Goal: Communication & Community: Answer question/provide support

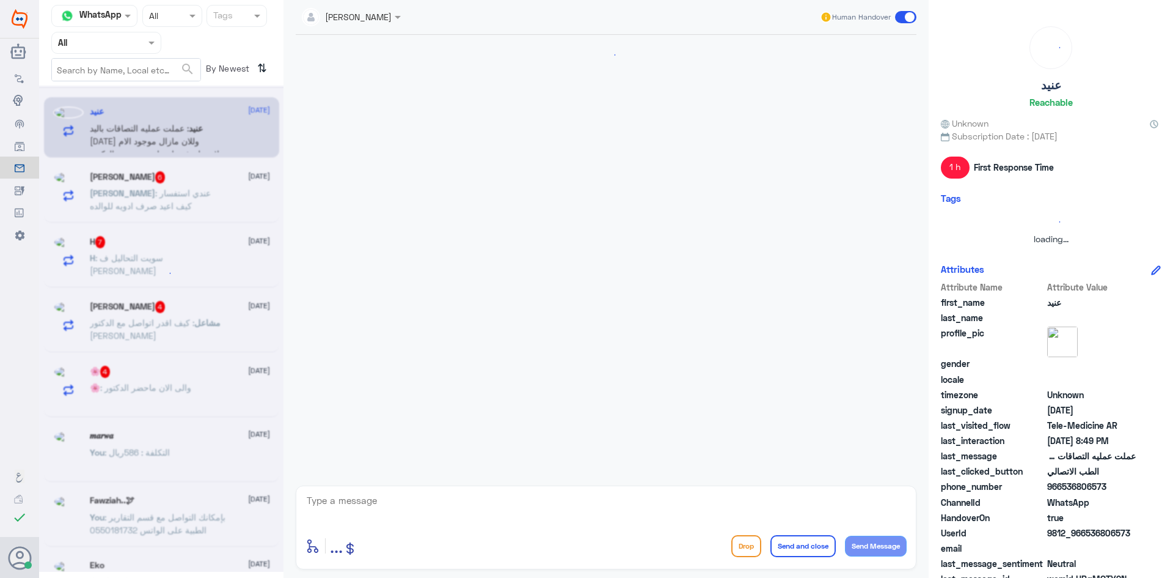
scroll to position [108, 0]
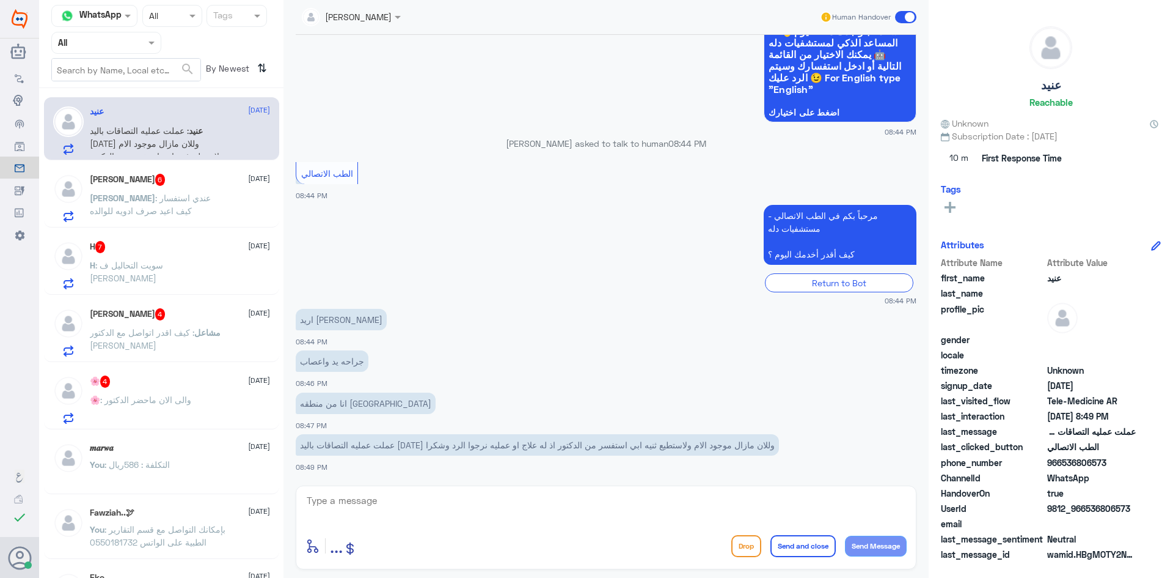
click at [398, 503] on textarea at bounding box center [606, 507] width 601 height 30
paste textarea "مرحبا معك [PERSON_NAME] من الطب الاتصالي"
type textarea "مرحبا معك [PERSON_NAME] من الطب الاتصالي"
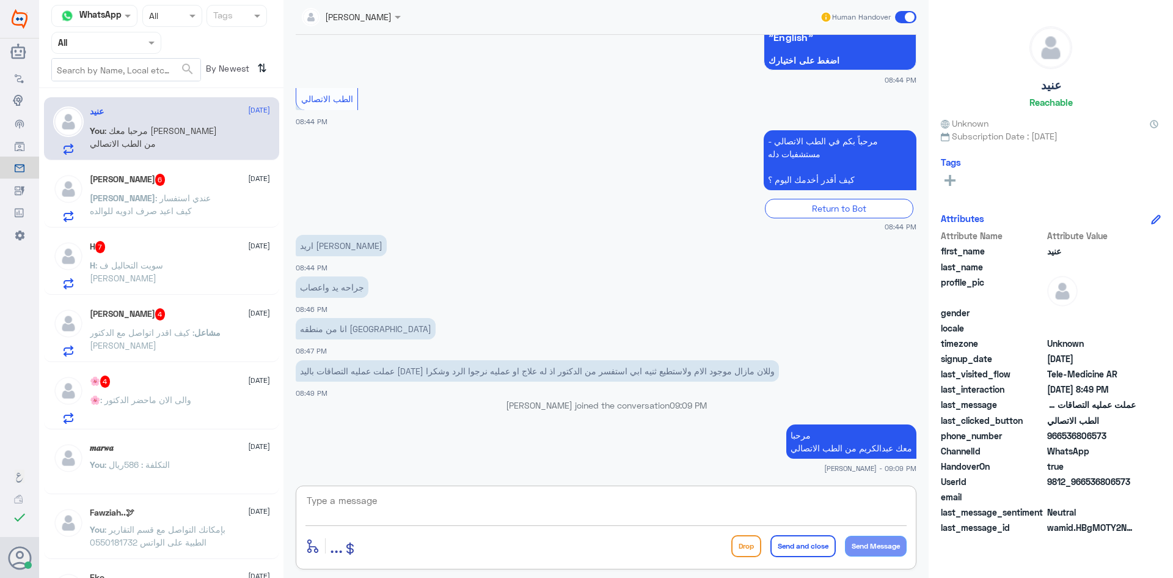
click at [472, 512] on textarea at bounding box center [606, 507] width 601 height 30
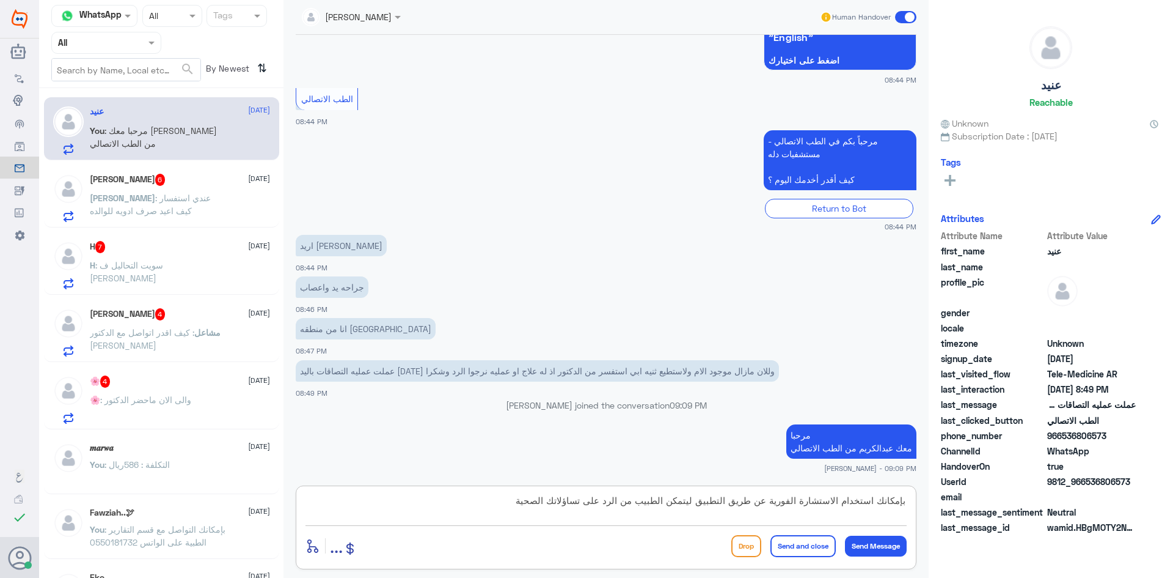
type textarea "بإمكانك استخدام الاستشارة الفورية عن طريق التطبيق ليتمكن الطبيب من الرد على تسا…"
click at [790, 549] on button "Send and close" at bounding box center [803, 546] width 65 height 22
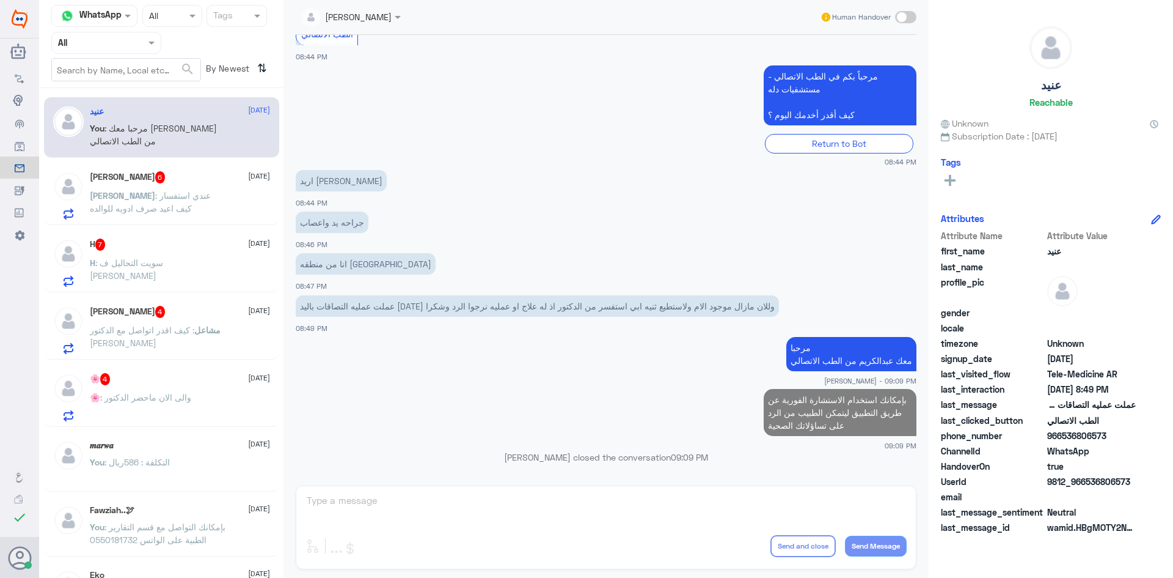
click at [211, 193] on span ": عندي استفسار كيف اعيد صرف ادويه للوالده" at bounding box center [150, 201] width 121 height 23
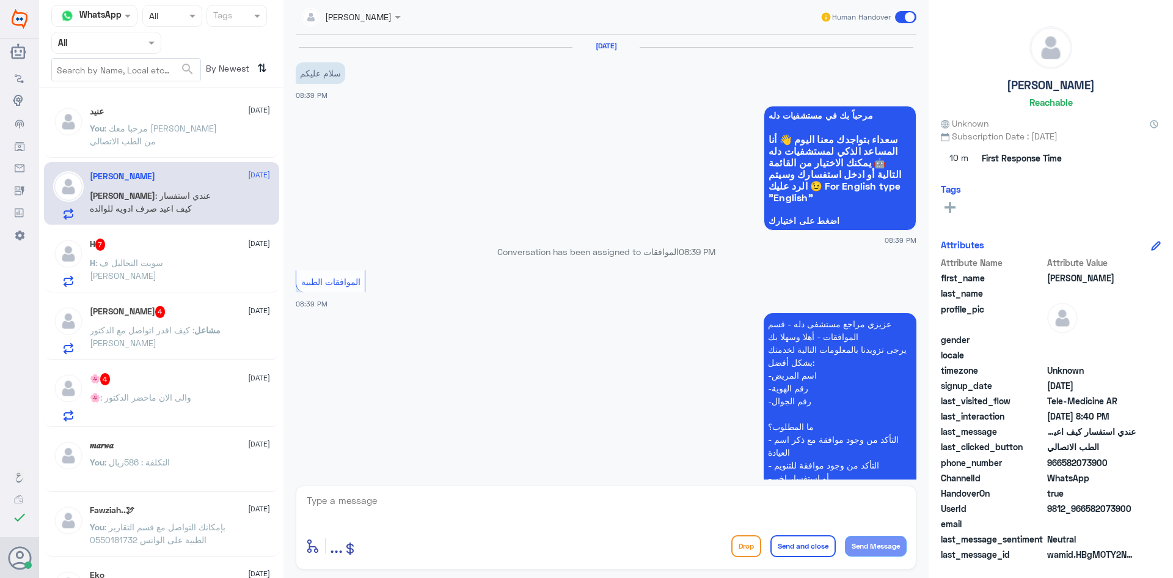
scroll to position [693, 0]
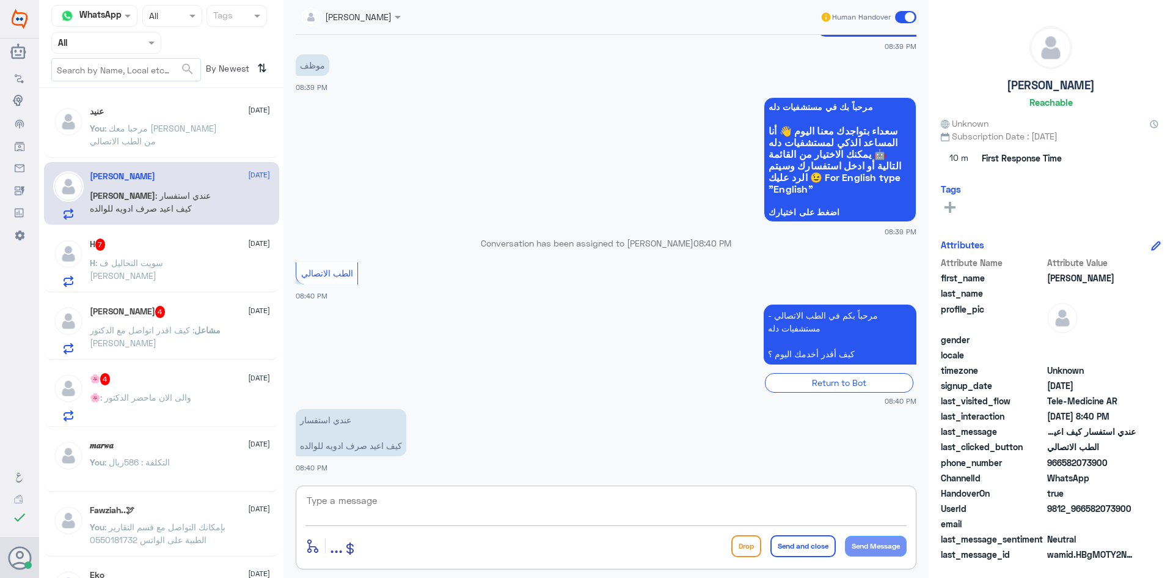
click at [416, 498] on textarea at bounding box center [606, 507] width 601 height 30
paste textarea "مرحبا معك [PERSON_NAME] من الطب الاتصالي"
type textarea "مرحبا معك [PERSON_NAME] من الطب الاتصالي"
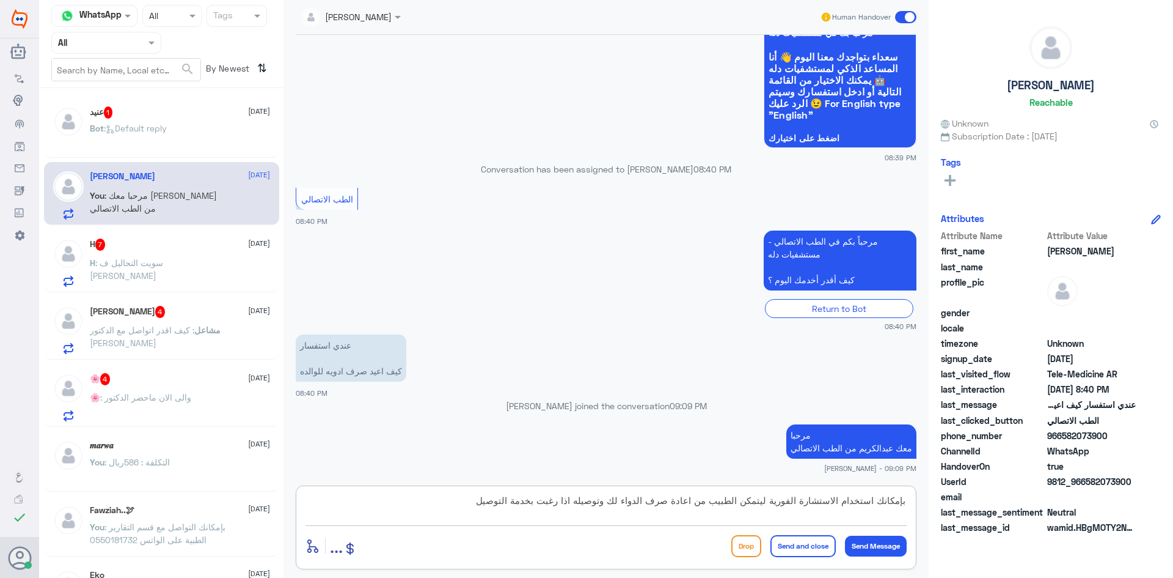
type textarea "بإمكانك استخدام الاستشارة الفورية ليتمكن الطبيب من اعادة صرف الدواء لك وتوصيله …"
click at [792, 546] on button "Send and close" at bounding box center [803, 546] width 65 height 22
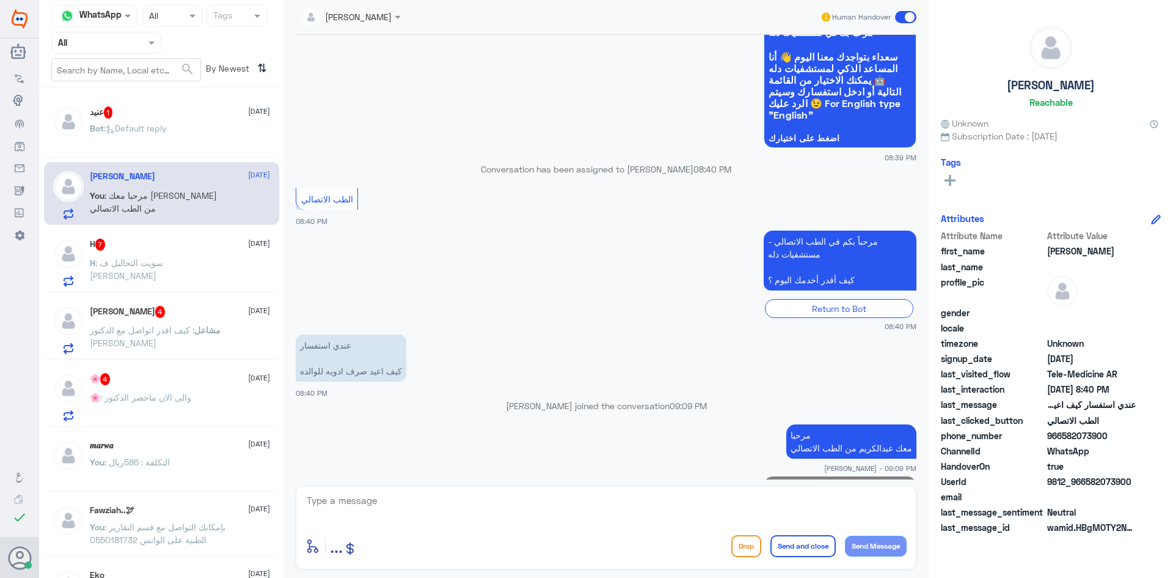
scroll to position [810, 0]
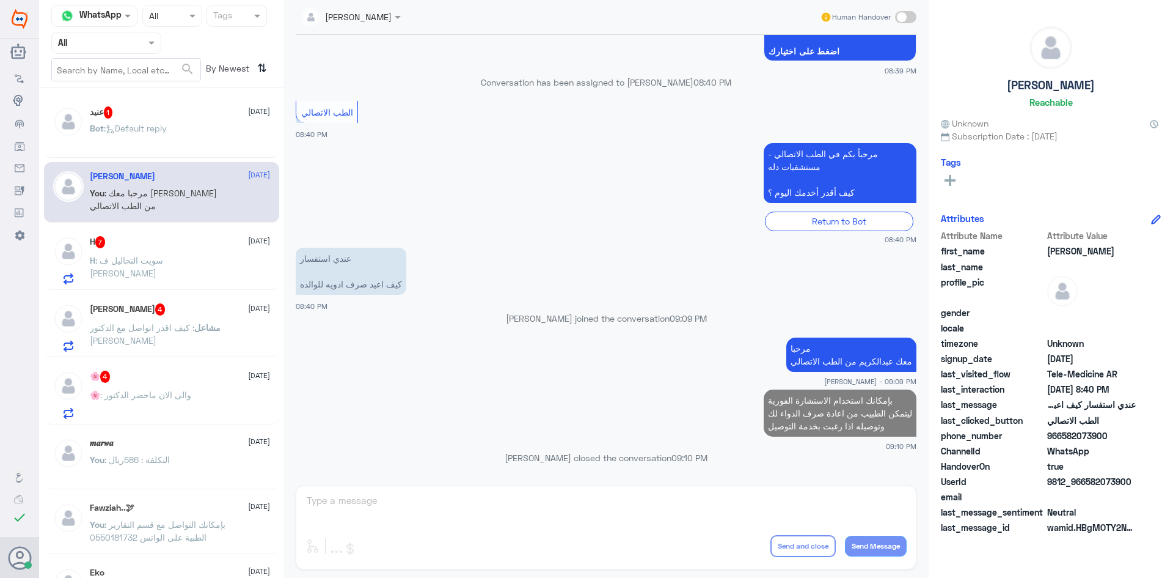
click at [210, 240] on div "H 7 [DATE]" at bounding box center [180, 242] width 180 height 12
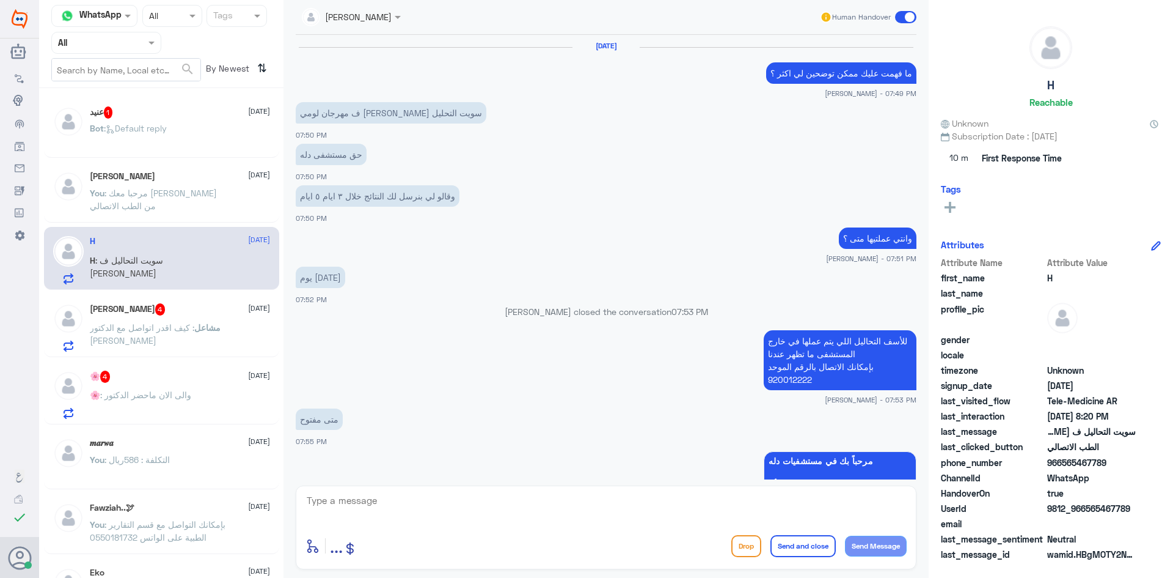
scroll to position [537, 0]
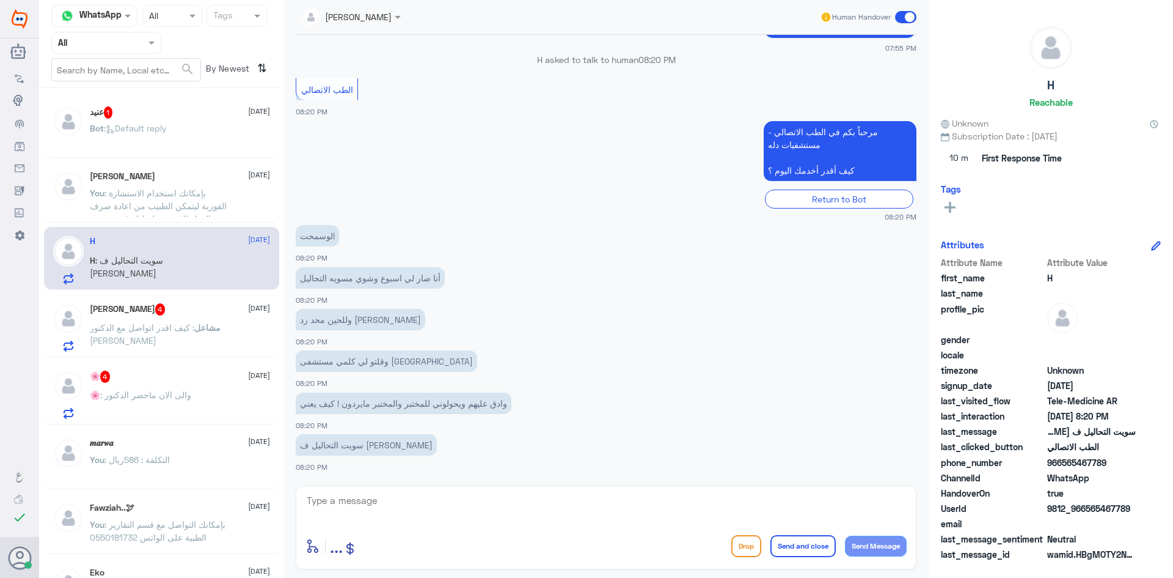
click at [500, 495] on textarea at bounding box center [606, 507] width 601 height 30
click at [188, 309] on div "[PERSON_NAME] 4 [DATE]" at bounding box center [180, 309] width 180 height 12
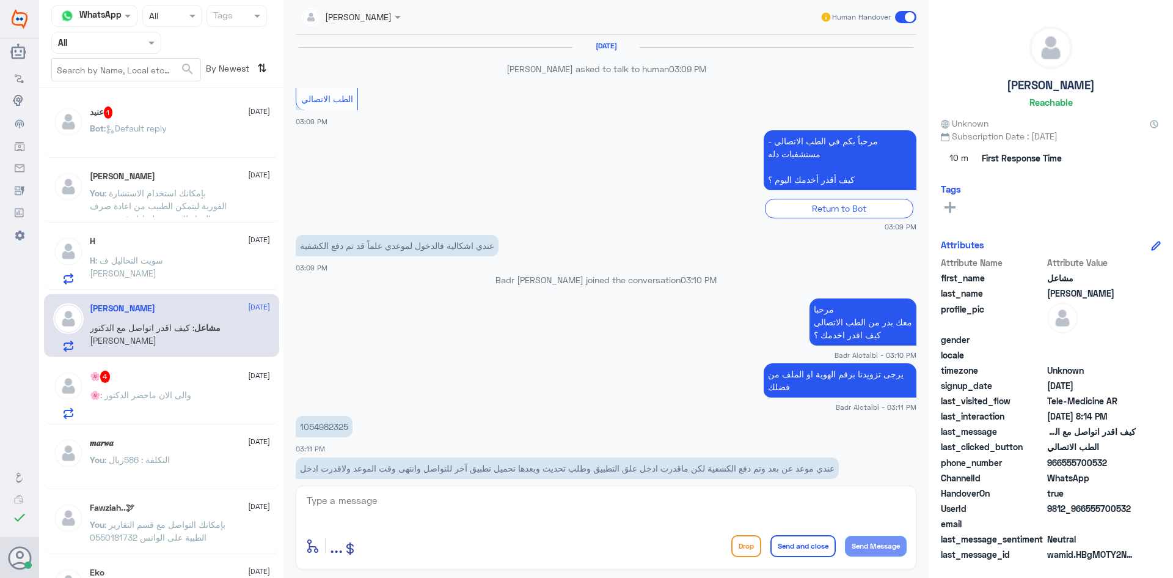
scroll to position [666, 0]
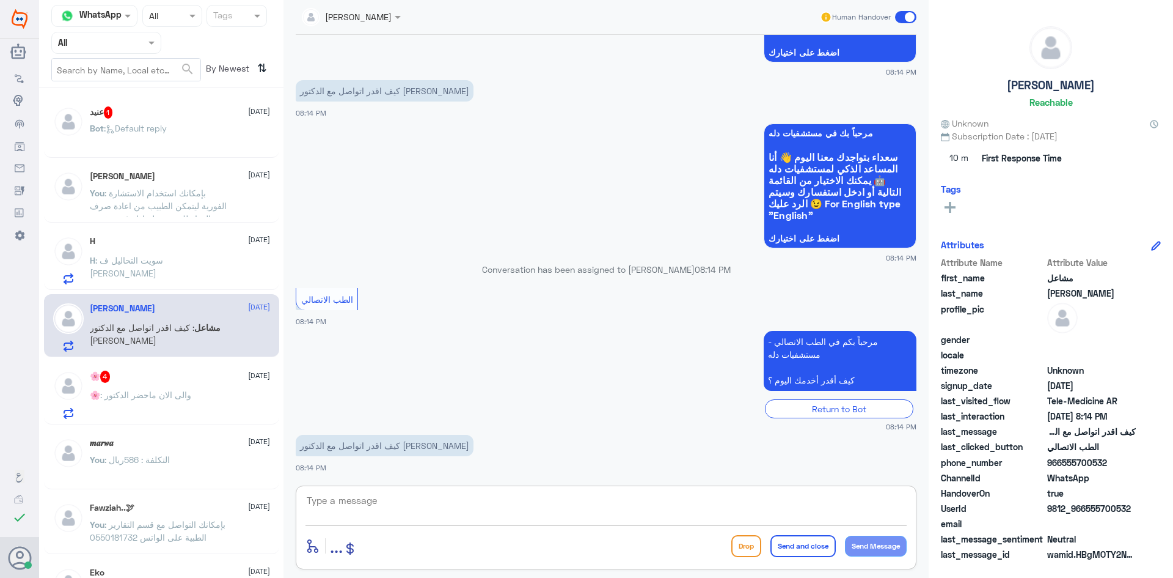
click at [450, 503] on textarea at bounding box center [606, 507] width 601 height 30
paste textarea "مرحبا معك [PERSON_NAME] من الطب الاتصالي"
type textarea "مرحبا معك [PERSON_NAME] من الطب الاتصالي"
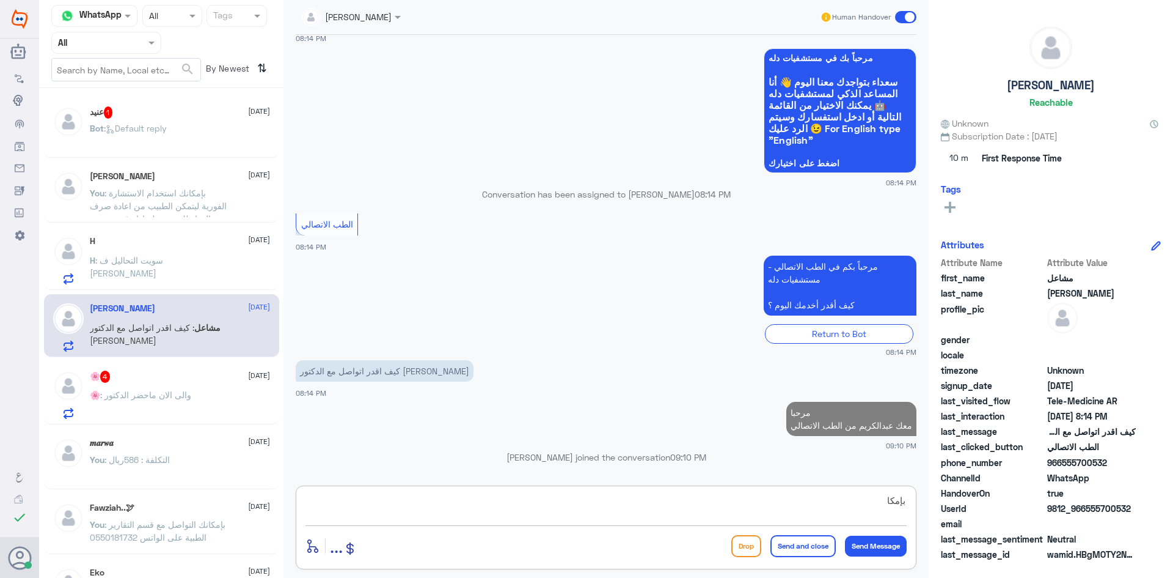
scroll to position [715, 0]
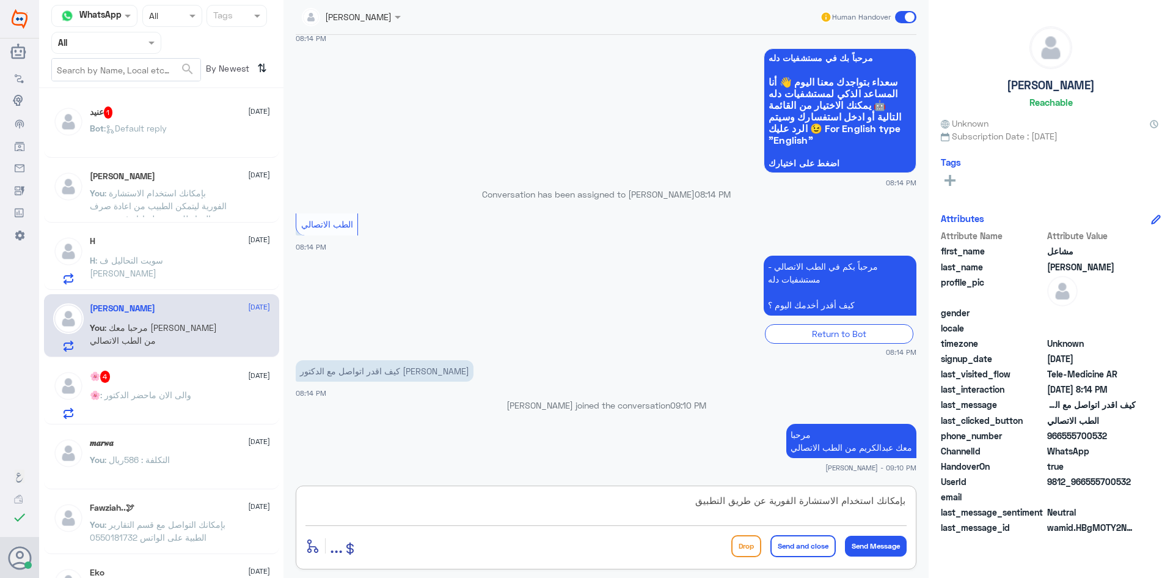
type textarea "بإمكانك استخدام الاستشارة الفورية عن طريق التطبيق"
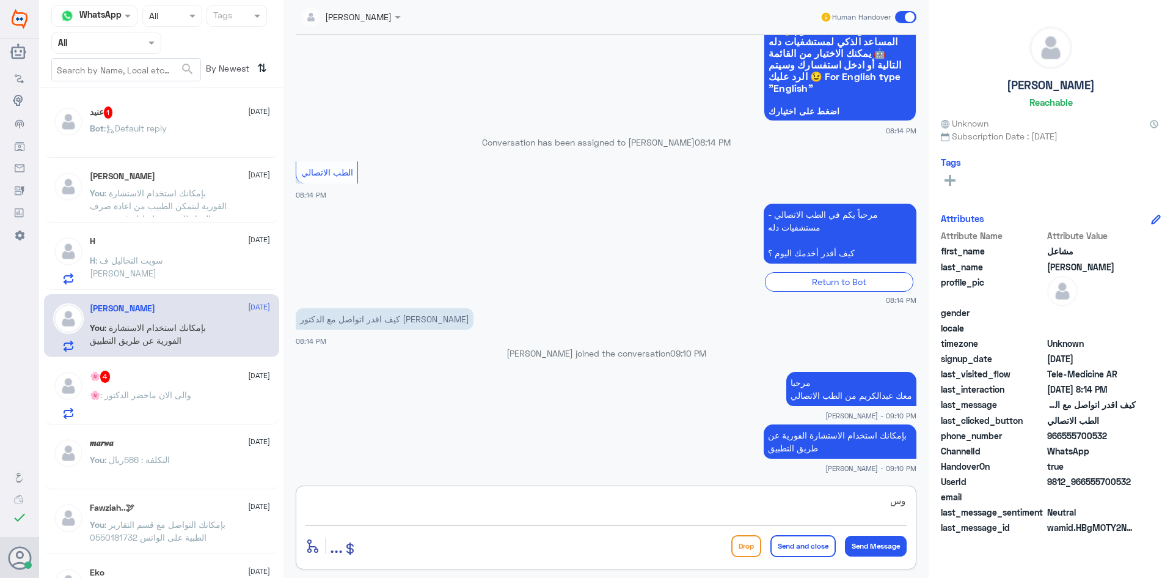
type textarea "و"
type textarea "ليتمكن الطبيب من محادثتك"
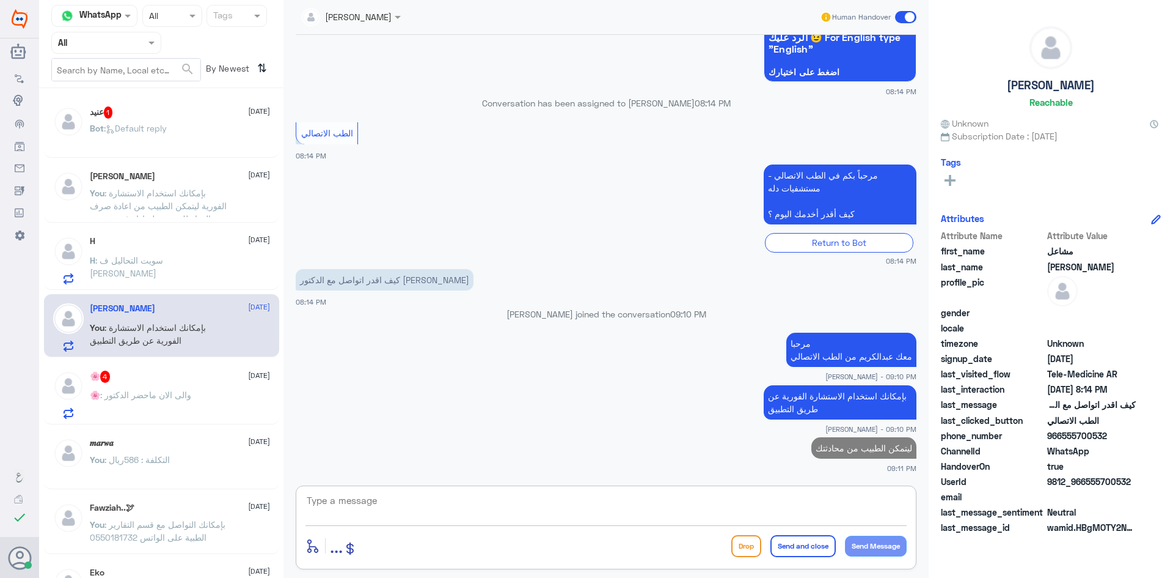
click at [200, 390] on div "🌸 4 [DATE] 🌸 : والى الان ماحضر الدكتور" at bounding box center [180, 394] width 180 height 48
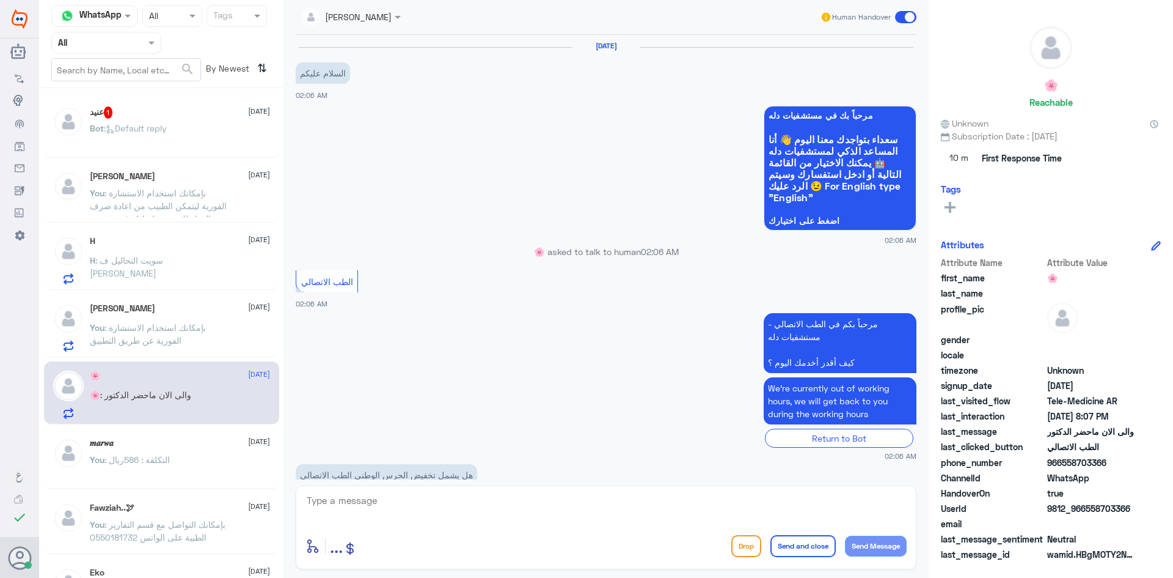
scroll to position [574, 0]
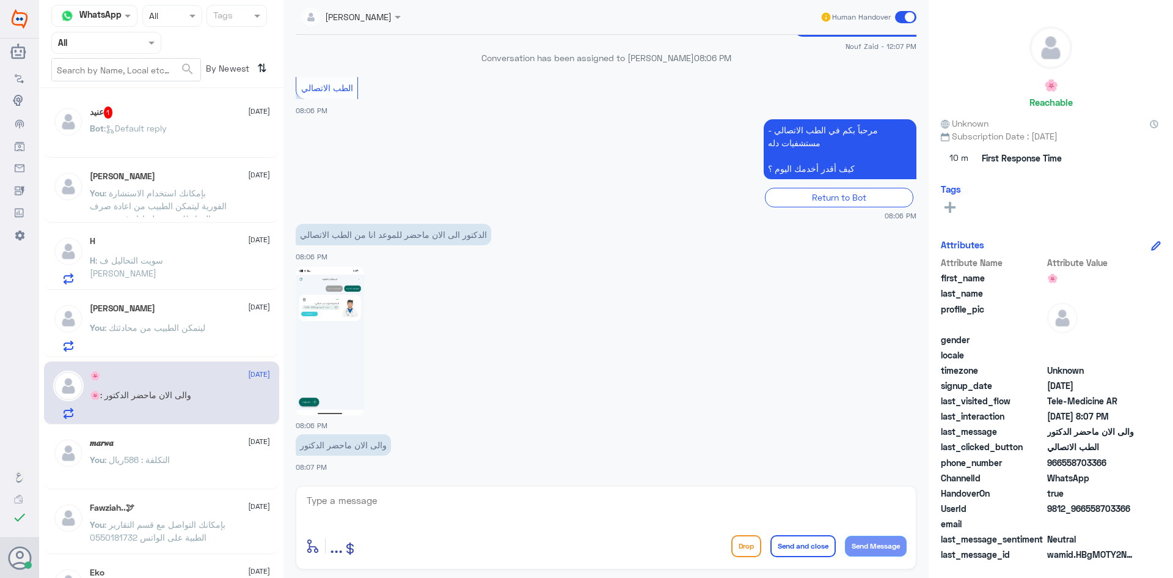
click at [361, 351] on img at bounding box center [330, 340] width 68 height 149
click at [380, 495] on textarea at bounding box center [606, 507] width 601 height 30
paste textarea "مرحبا معك [PERSON_NAME] من الطب الاتصالي"
type textarea "مرحبا معك [PERSON_NAME] من الطب الاتصالي"
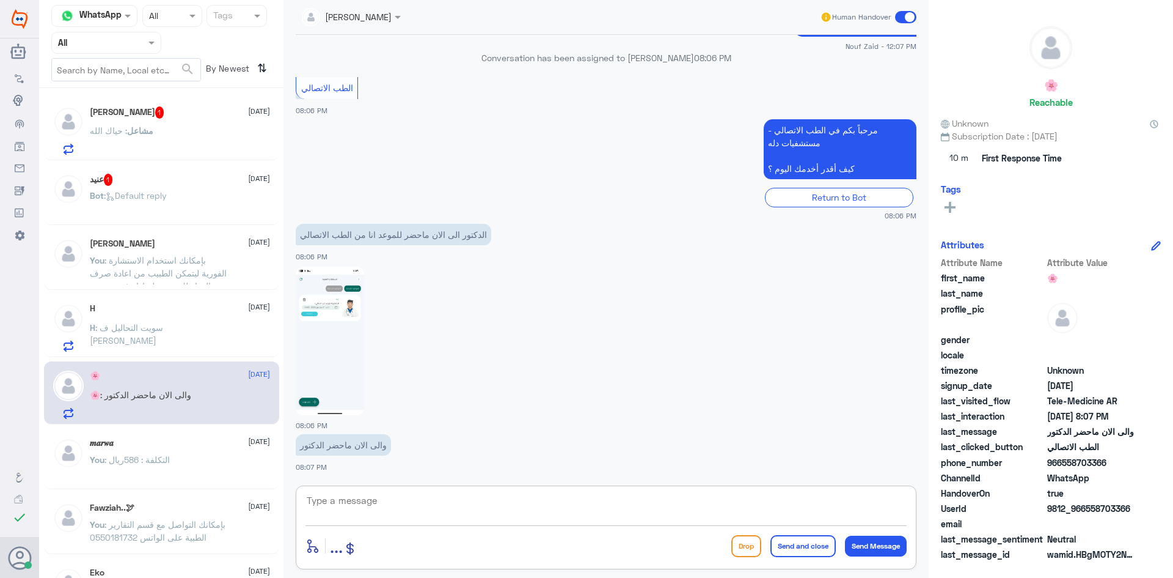
scroll to position [626, 0]
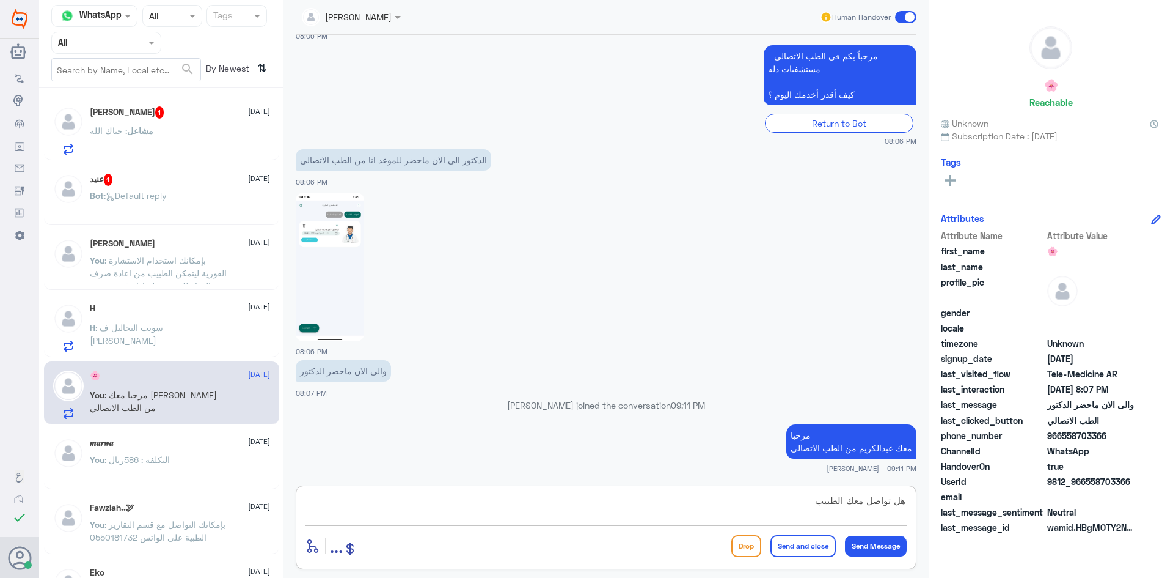
type textarea "هل تواصل معك الطبيب"
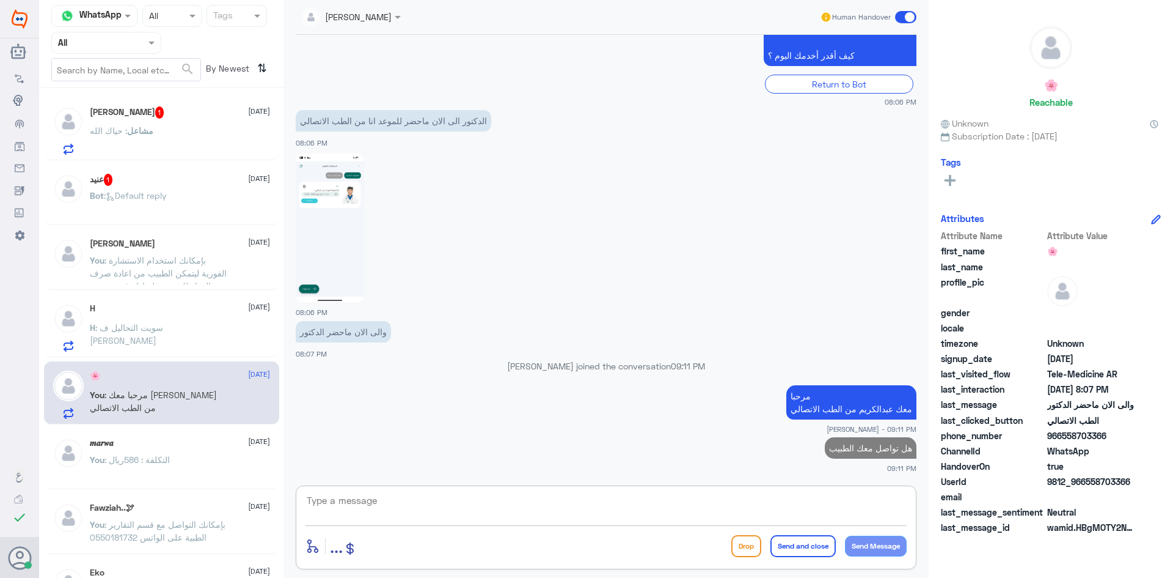
click at [179, 174] on div "عنيد 1 [DATE]" at bounding box center [180, 180] width 180 height 12
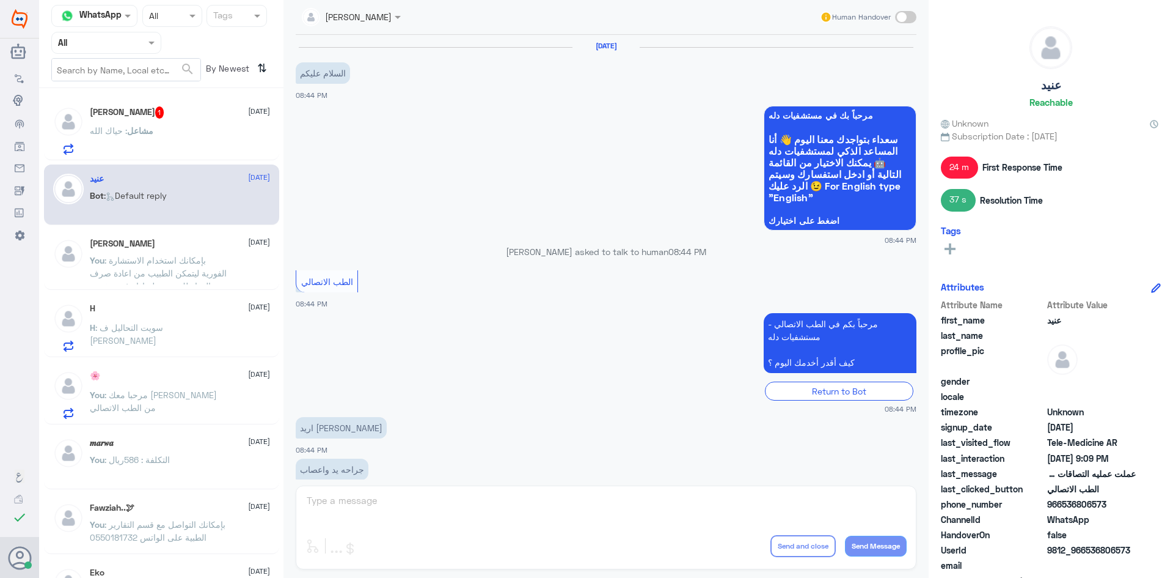
scroll to position [466, 0]
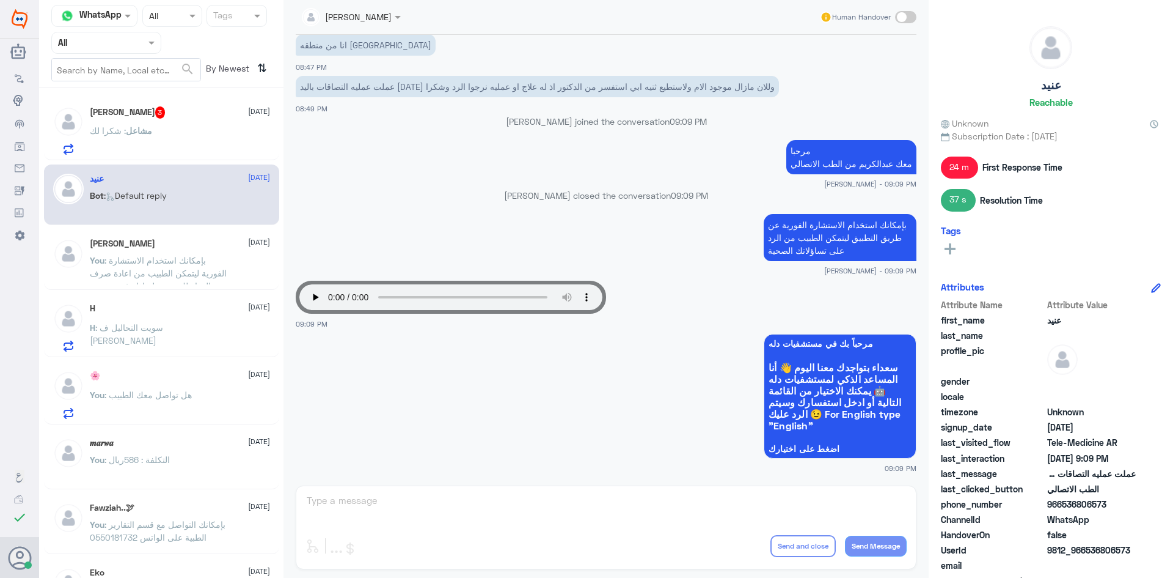
click at [197, 127] on div "مشاعل : شكرا لك" at bounding box center [180, 141] width 180 height 28
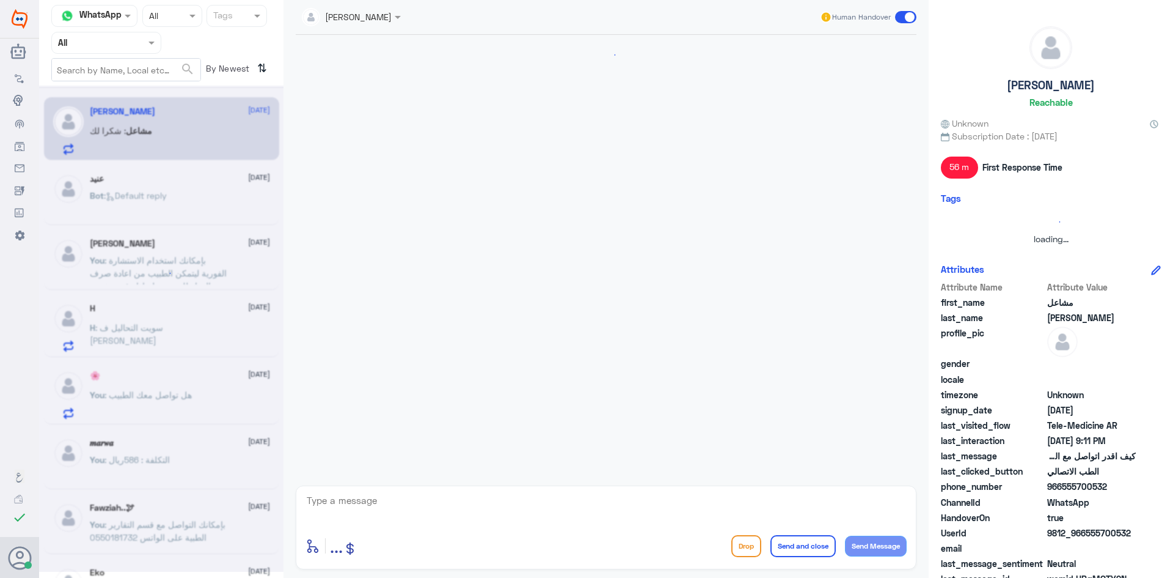
scroll to position [604, 0]
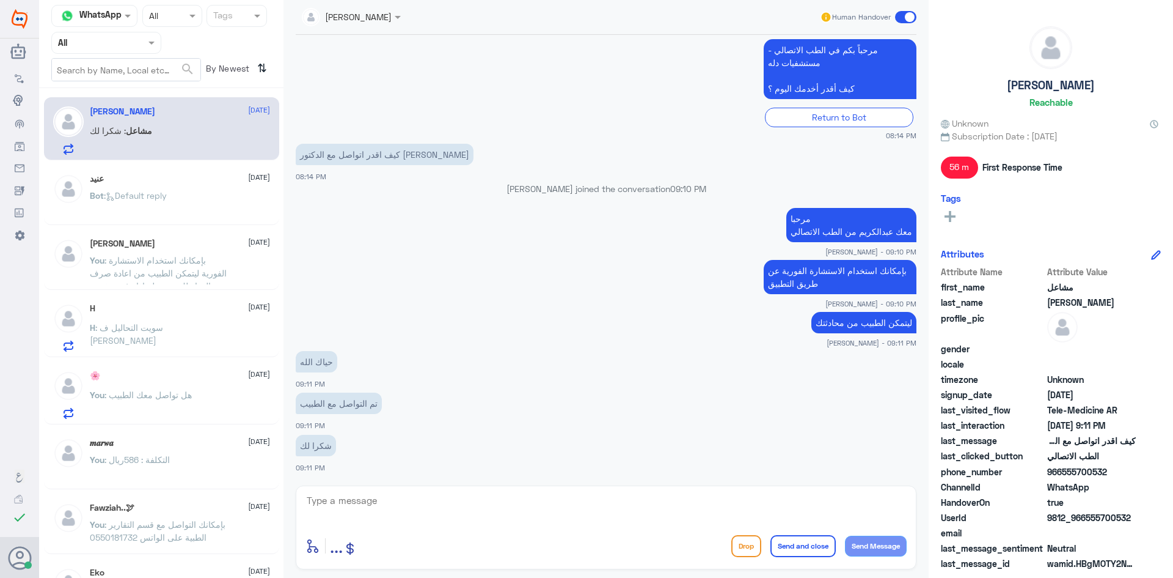
click at [465, 507] on textarea at bounding box center [606, 507] width 601 height 30
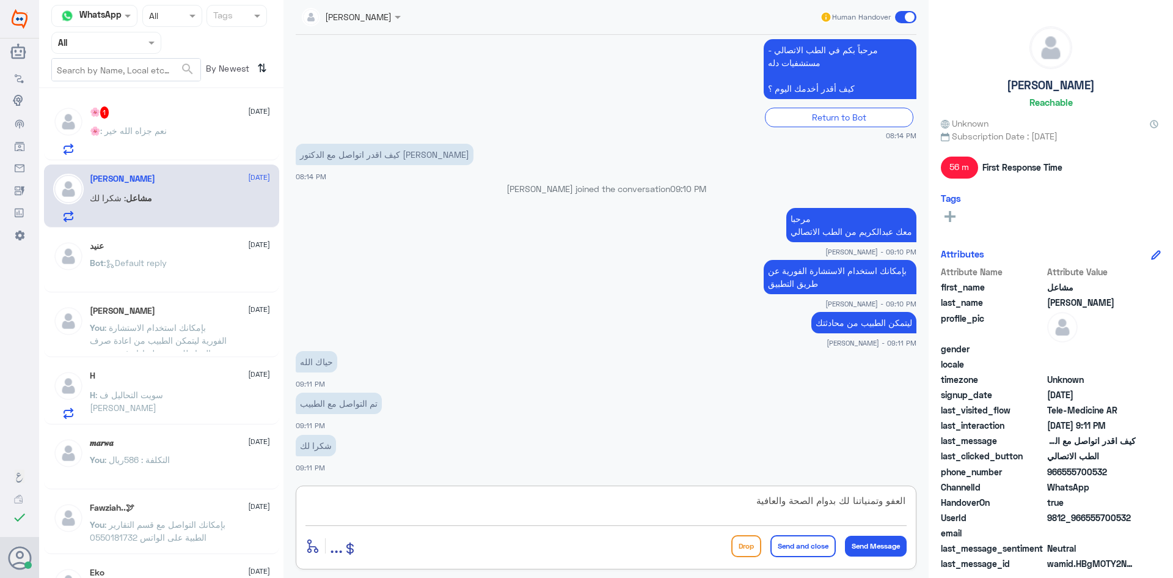
type textarea "العفو وتمنياتنا لك بدوام الصحة والعافية"
click at [817, 551] on button "Send and close" at bounding box center [803, 546] width 65 height 22
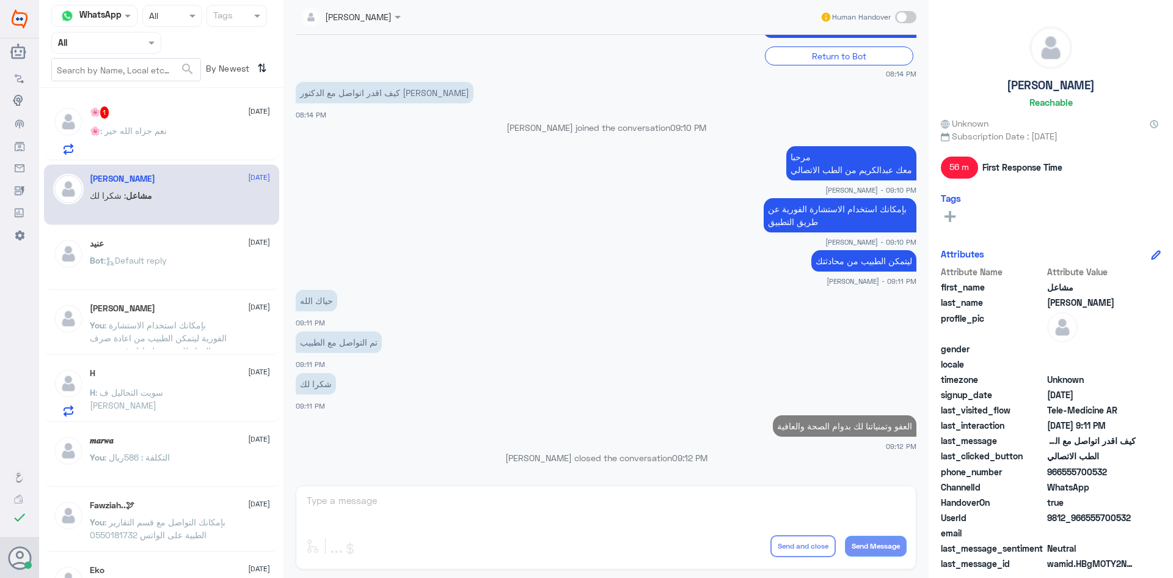
click at [191, 132] on div "🌸 : نعم جزاه الله خير" at bounding box center [180, 141] width 180 height 28
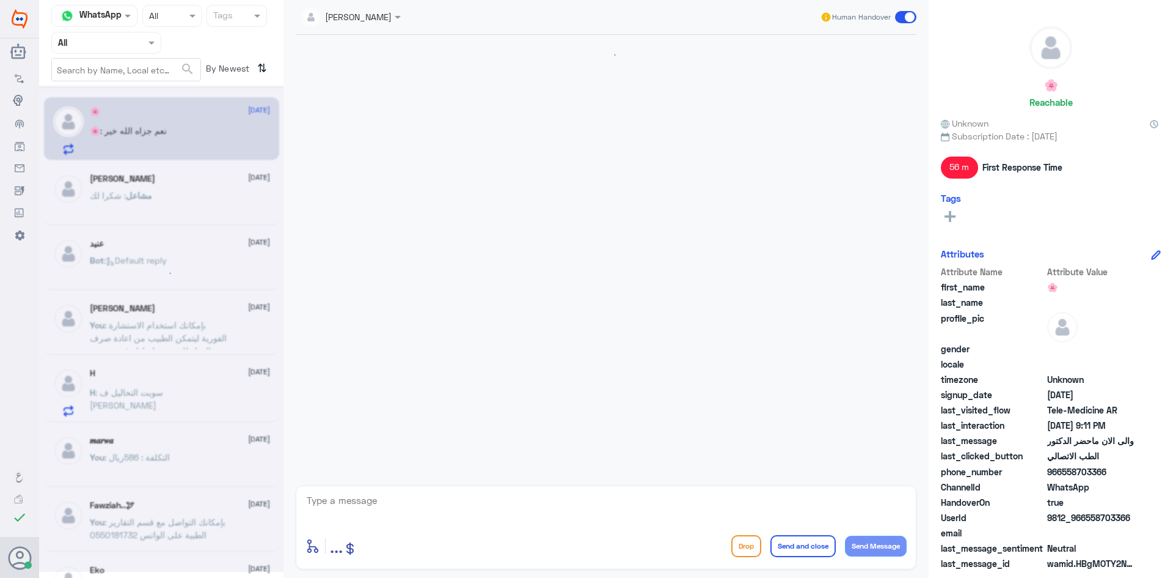
scroll to position [546, 0]
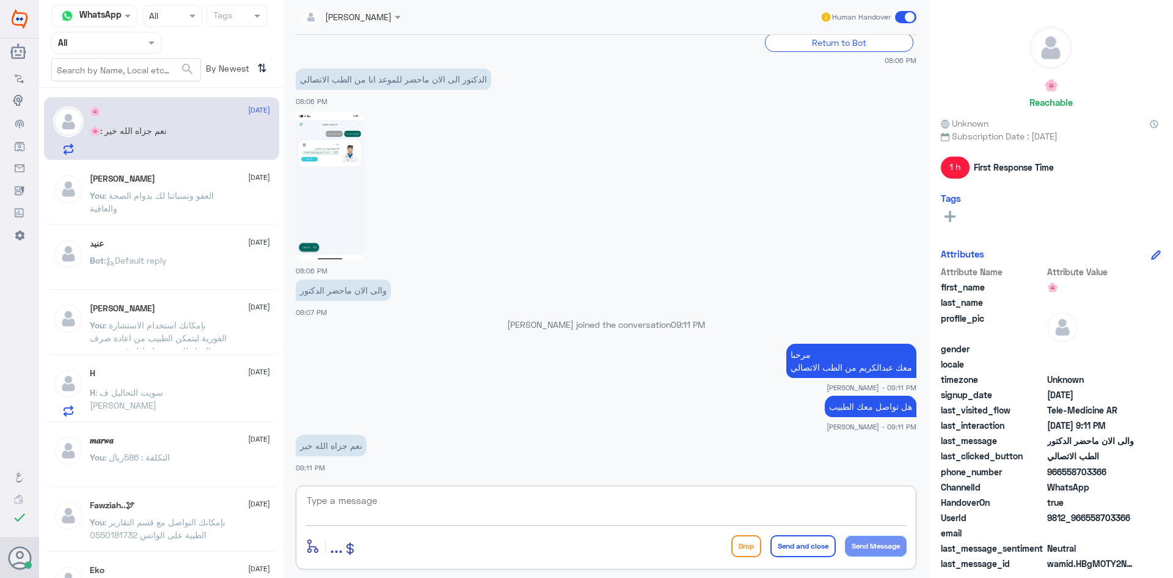
click at [424, 501] on textarea at bounding box center [606, 507] width 601 height 30
type textarea "واياك وتمنياتنا لك بدوام الصحة والعافية"
click at [805, 547] on button "Send and close" at bounding box center [803, 546] width 65 height 22
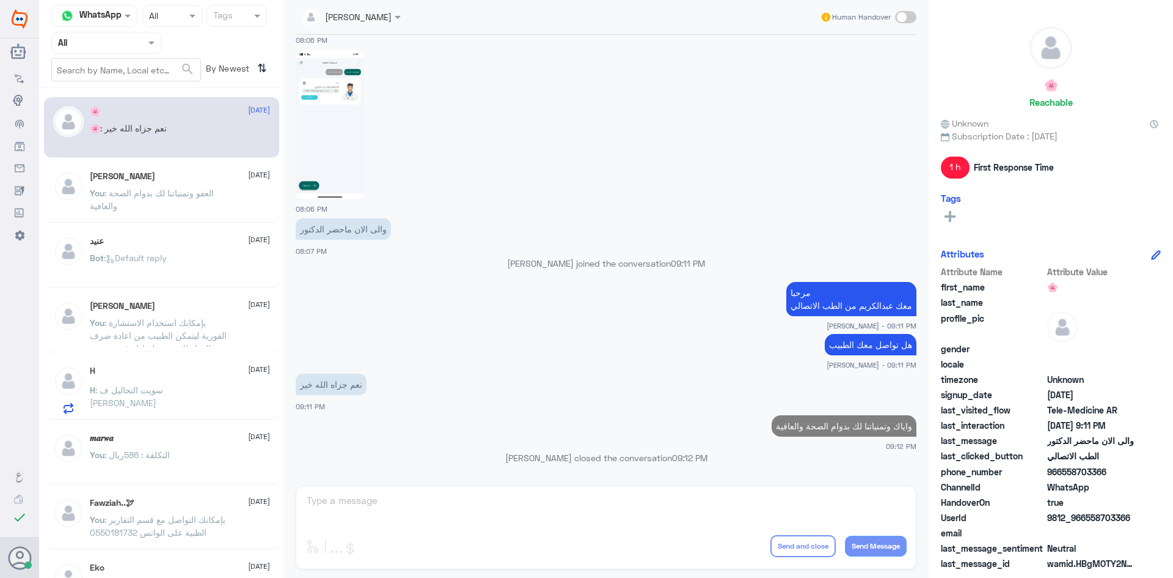
scroll to position [582, 0]
click at [192, 294] on div "[PERSON_NAME] [DATE] You : بإمكانك استخدام الاستشارة الفورية ليتمكن الطبيب من ا…" at bounding box center [161, 322] width 235 height 61
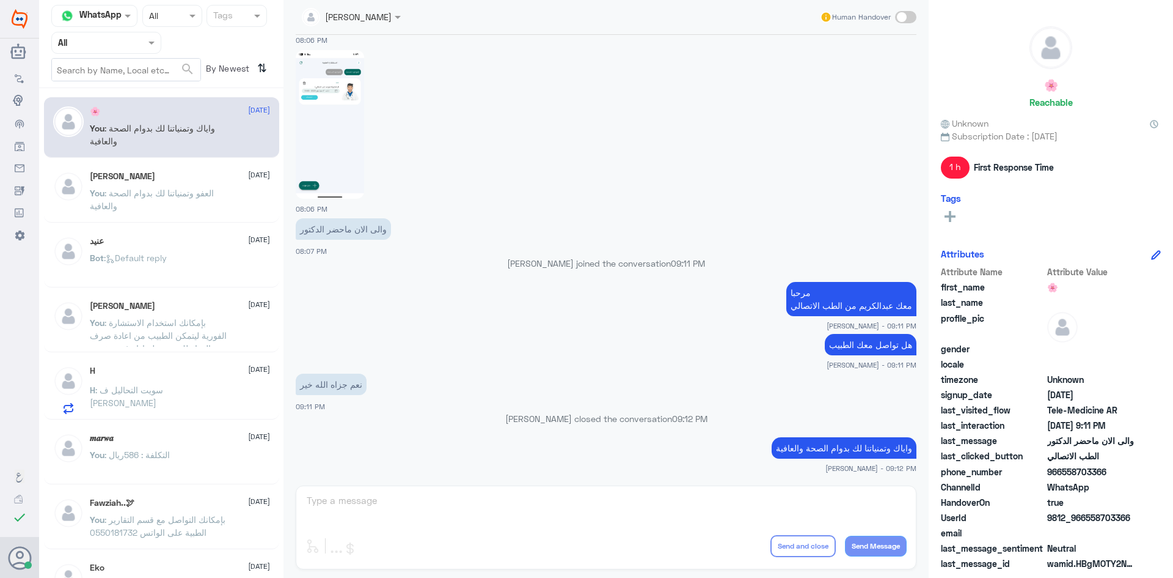
click at [188, 302] on div "[PERSON_NAME] [DATE]" at bounding box center [180, 306] width 180 height 10
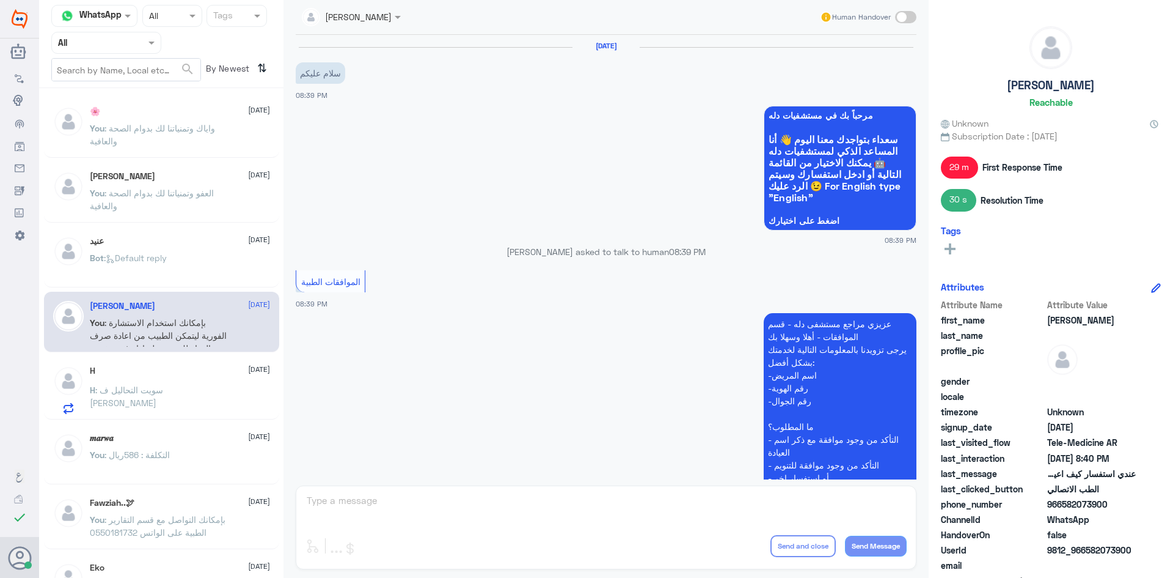
scroll to position [854, 0]
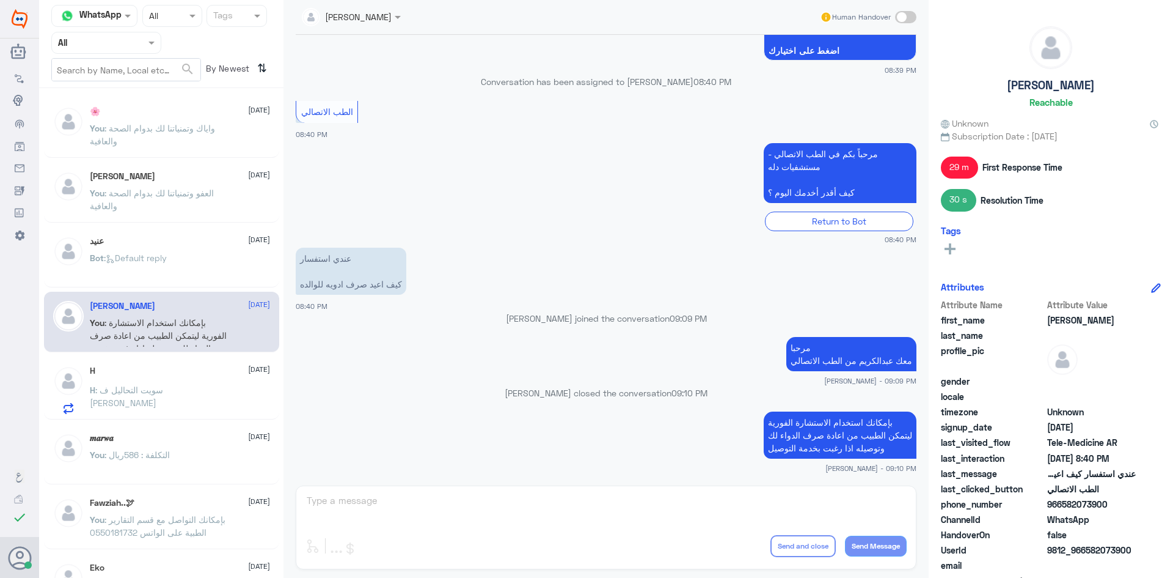
click at [222, 387] on div "H : سويت التحاليل ف [PERSON_NAME]" at bounding box center [180, 400] width 180 height 28
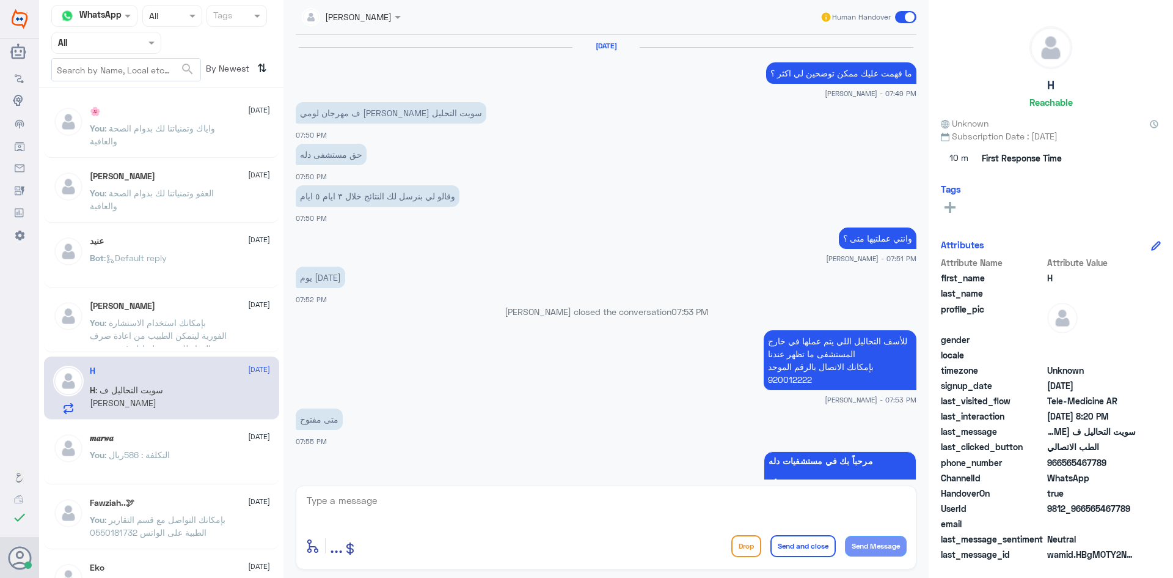
scroll to position [537, 0]
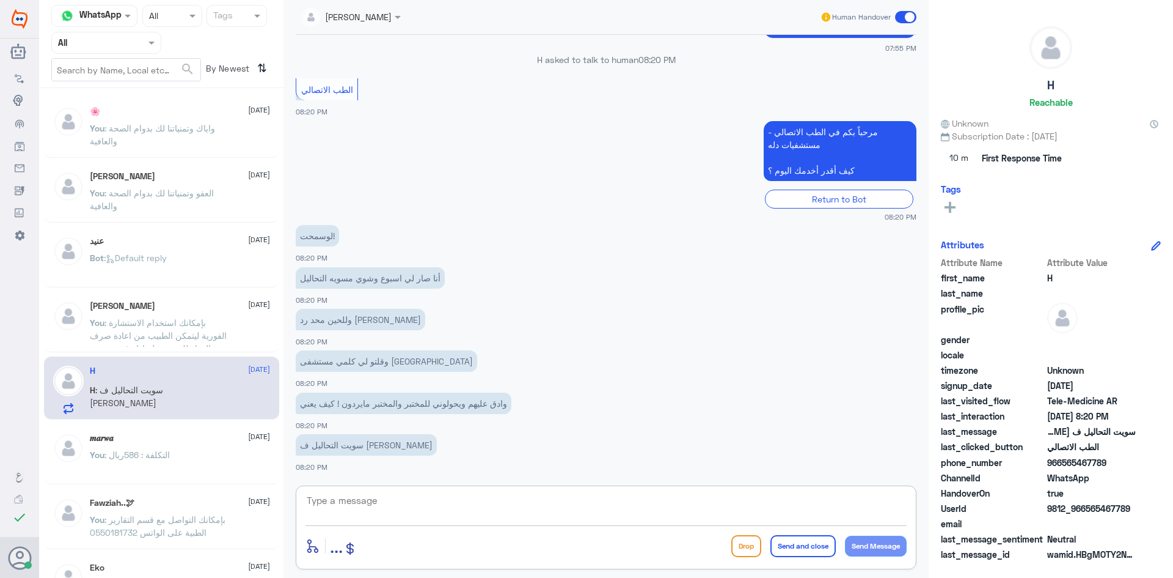
click at [422, 496] on textarea at bounding box center [606, 507] width 601 height 30
type textarea "هنا الطب الاتصالي في دله - النخيل وهذا ليس من اختصاصي للأسف اعتذر منك"
click at [812, 545] on button "Send and close" at bounding box center [803, 546] width 65 height 22
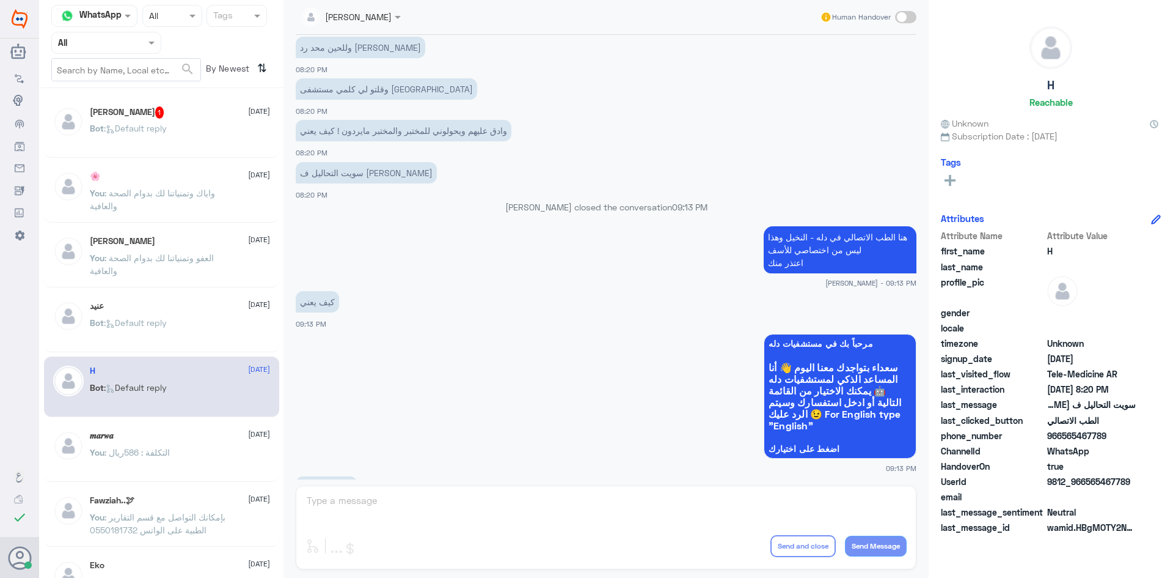
scroll to position [973, 0]
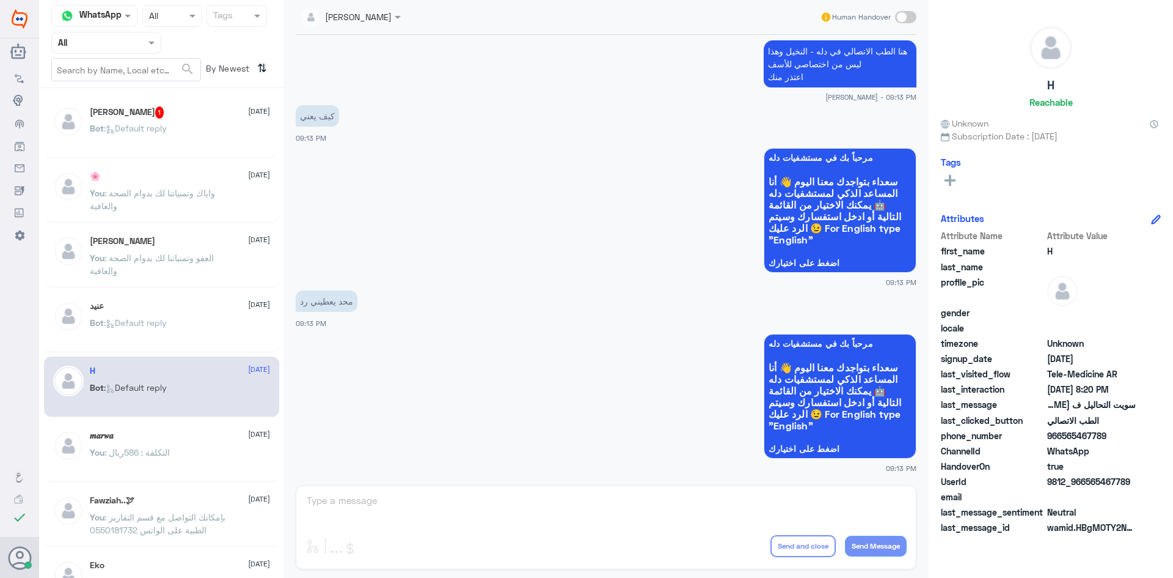
click at [172, 127] on div "Bot : Default reply" at bounding box center [180, 139] width 180 height 28
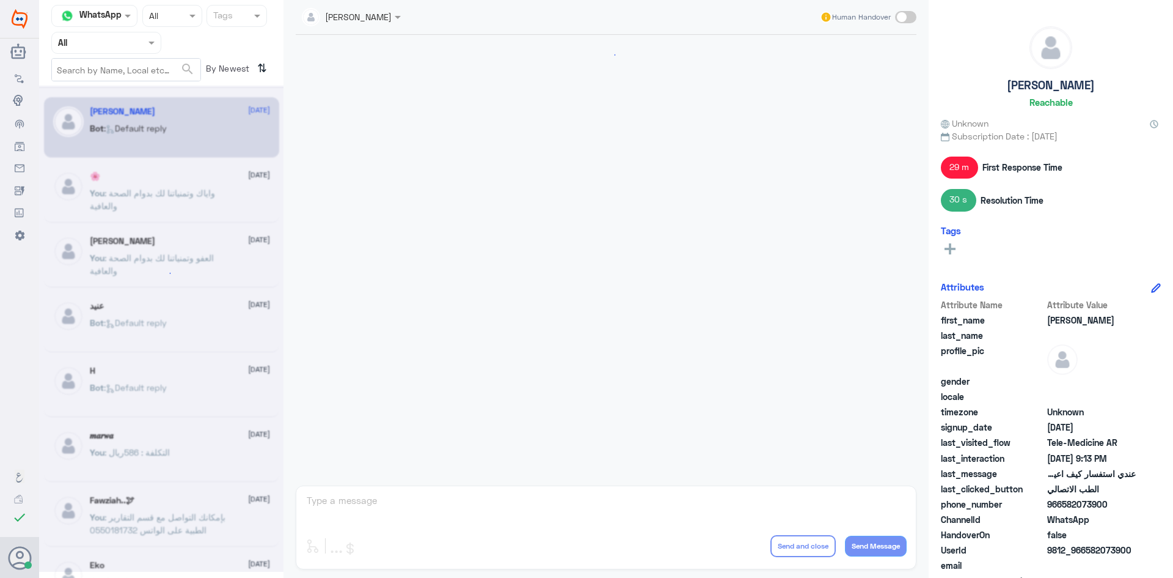
scroll to position [857, 0]
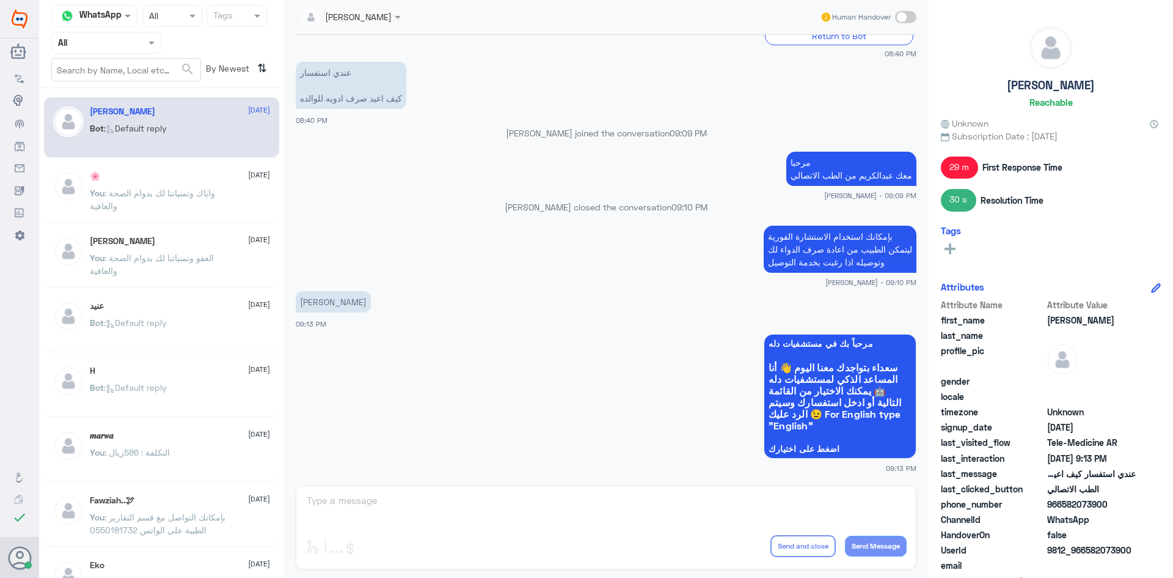
click at [547, 497] on div "[PERSON_NAME] Human Handover [DATE] Conversation has been assigned to الموافقات…" at bounding box center [606, 290] width 645 height 581
drag, startPoint x: 1107, startPoint y: 501, endPoint x: 1063, endPoint y: 510, distance: 45.4
click at [1063, 510] on span "966582073900" at bounding box center [1092, 503] width 89 height 13
copy span "582073900"
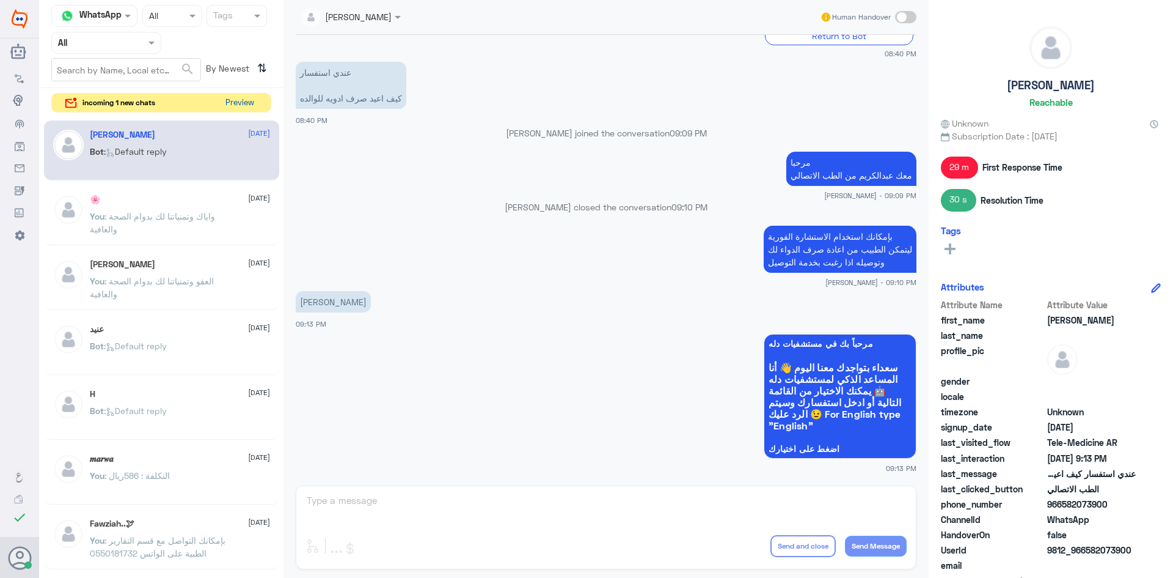
click at [248, 108] on button "Preview" at bounding box center [240, 103] width 38 height 19
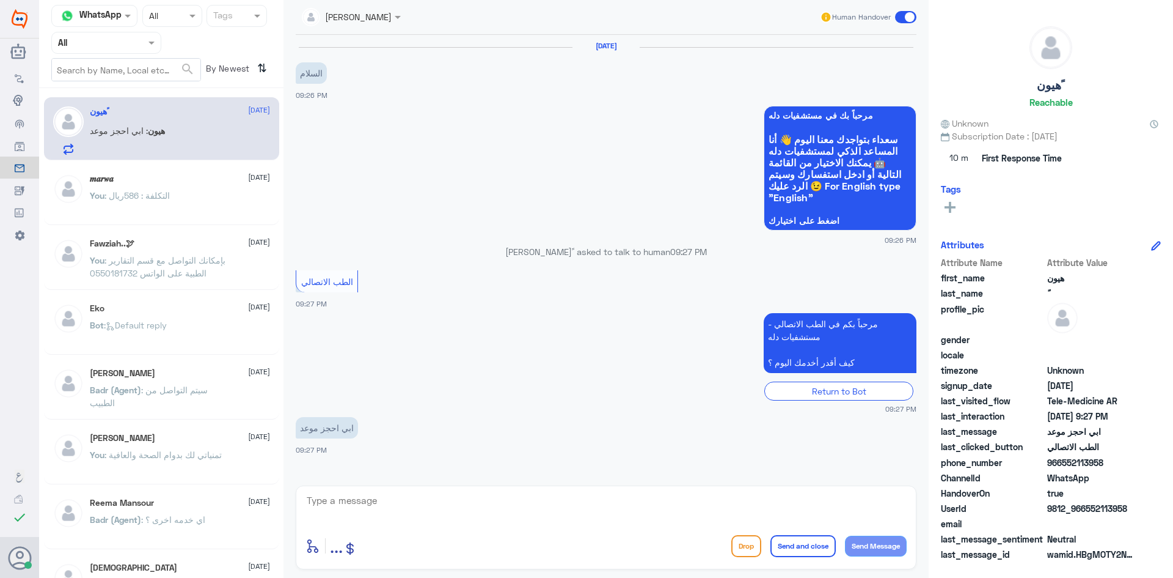
click at [438, 501] on textarea at bounding box center [606, 507] width 601 height 30
paste textarea "مرحبا معك [PERSON_NAME] من الطب الاتصالي"
type textarea "مرحبا معك [PERSON_NAME] من الطب الاتصالي"
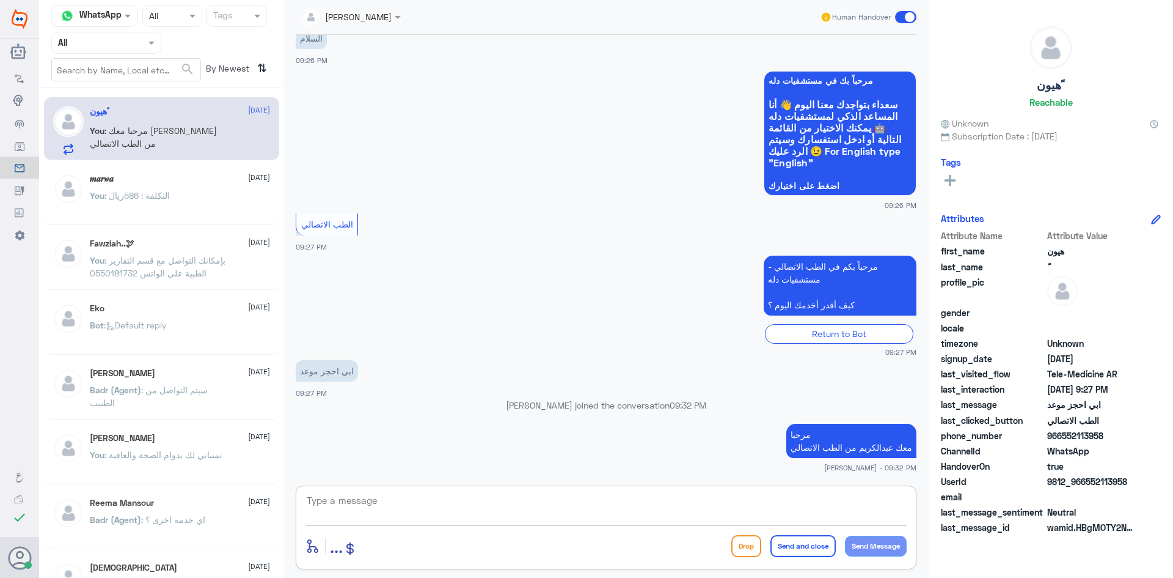
paste textarea "بإمكانك حجز موعد عن طريق التطبيق أو بالاتصال على الرقم الموحد 920012222"
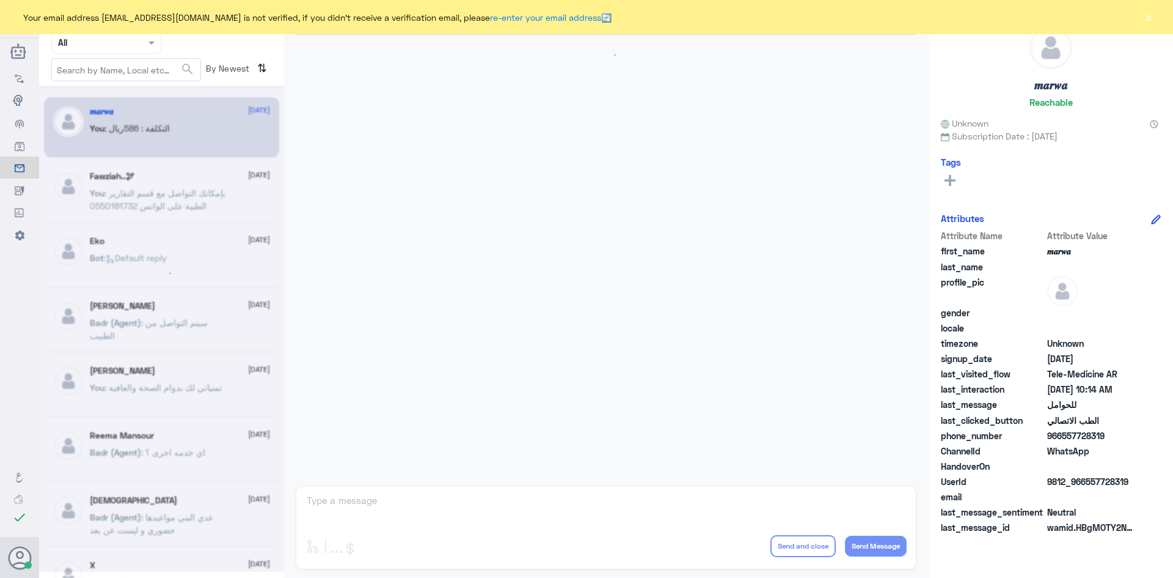
scroll to position [618, 0]
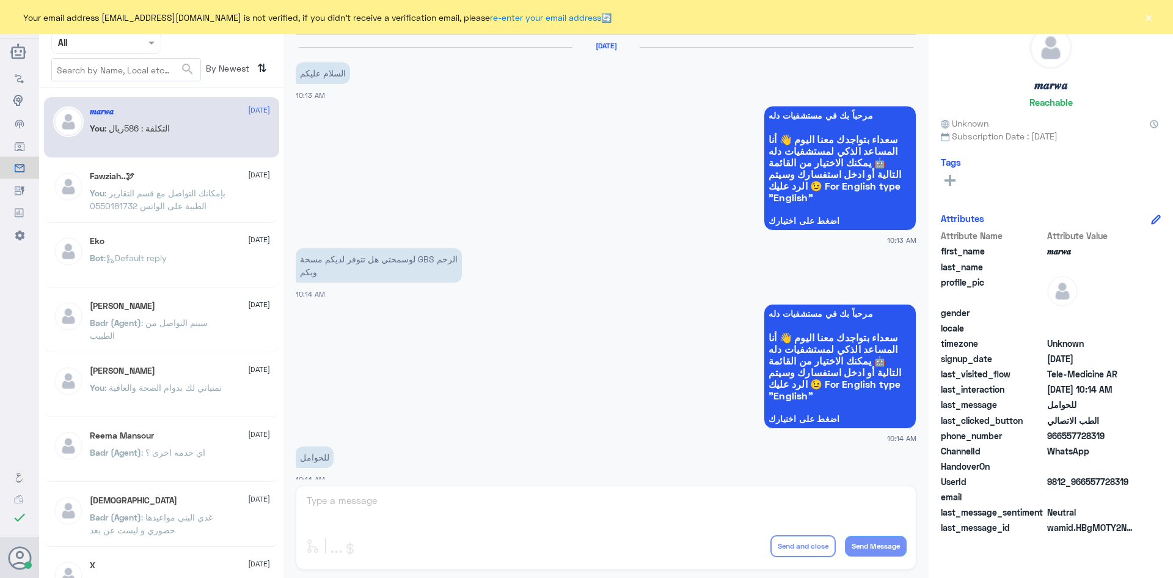
scroll to position [618, 0]
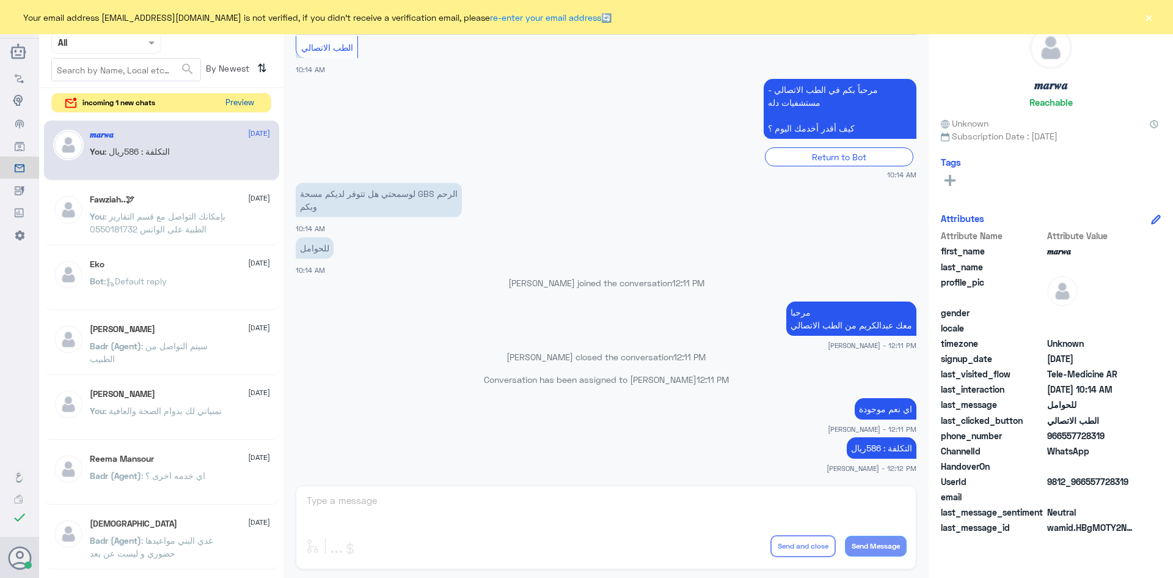
click at [255, 104] on button "Preview" at bounding box center [240, 103] width 38 height 19
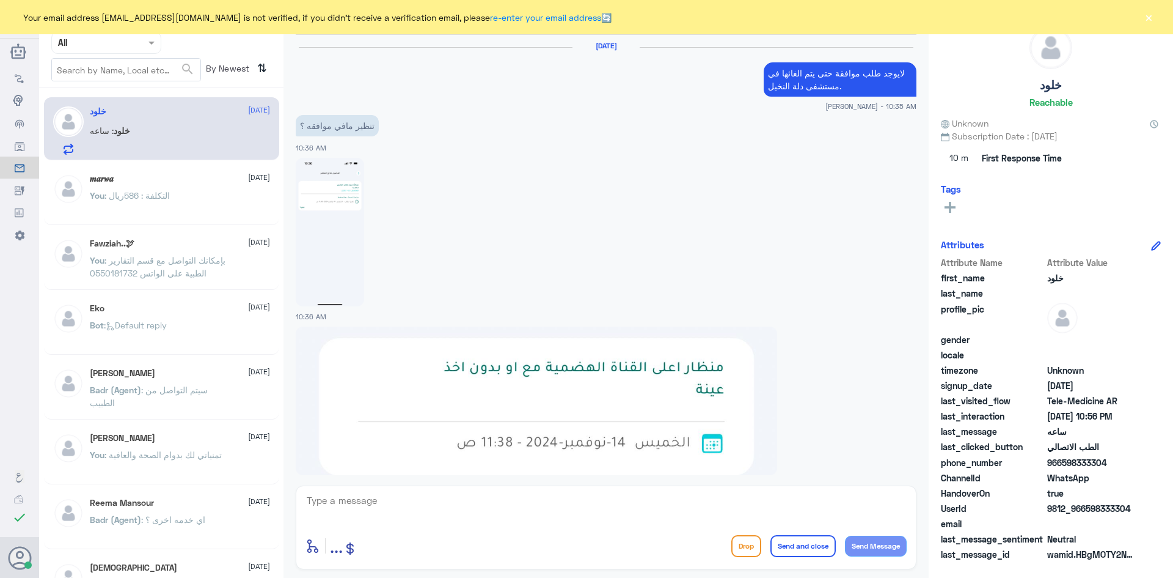
scroll to position [864, 0]
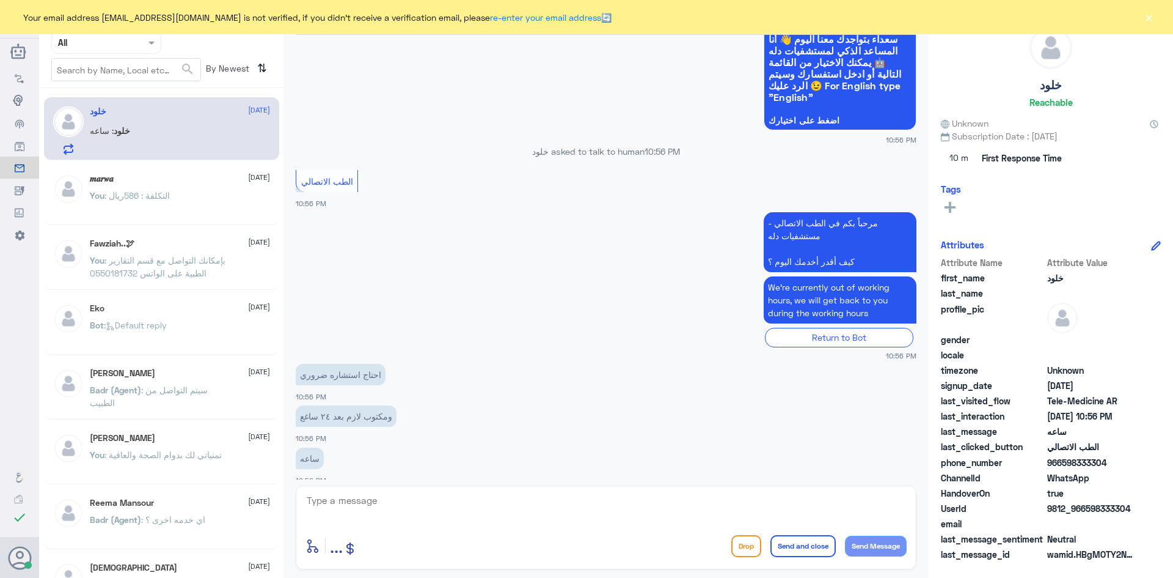
click at [589, 515] on textarea at bounding box center [606, 507] width 601 height 30
paste textarea "مرحبا معك [PERSON_NAME] من الطب الاتصالي"
type textarea "مرحبا معك [PERSON_NAME] من الطب الاتصالي"
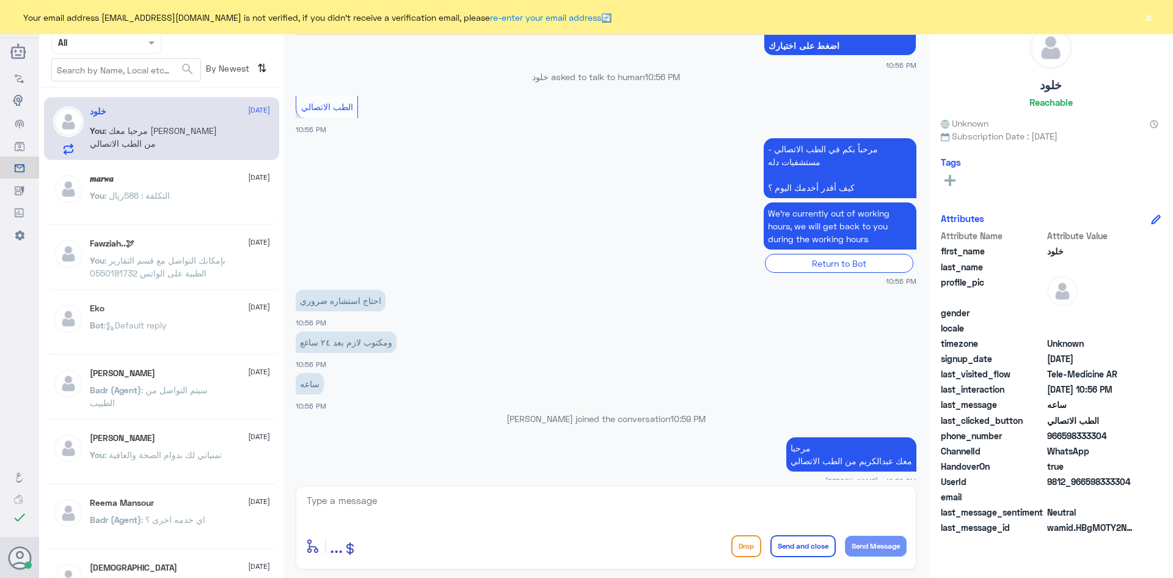
drag, startPoint x: 1132, startPoint y: 481, endPoint x: 1088, endPoint y: 482, distance: 43.4
click at [1088, 482] on div "Attribute Name Attribute Value first_name خلود last_name profile_pic gender loc…" at bounding box center [1051, 382] width 220 height 307
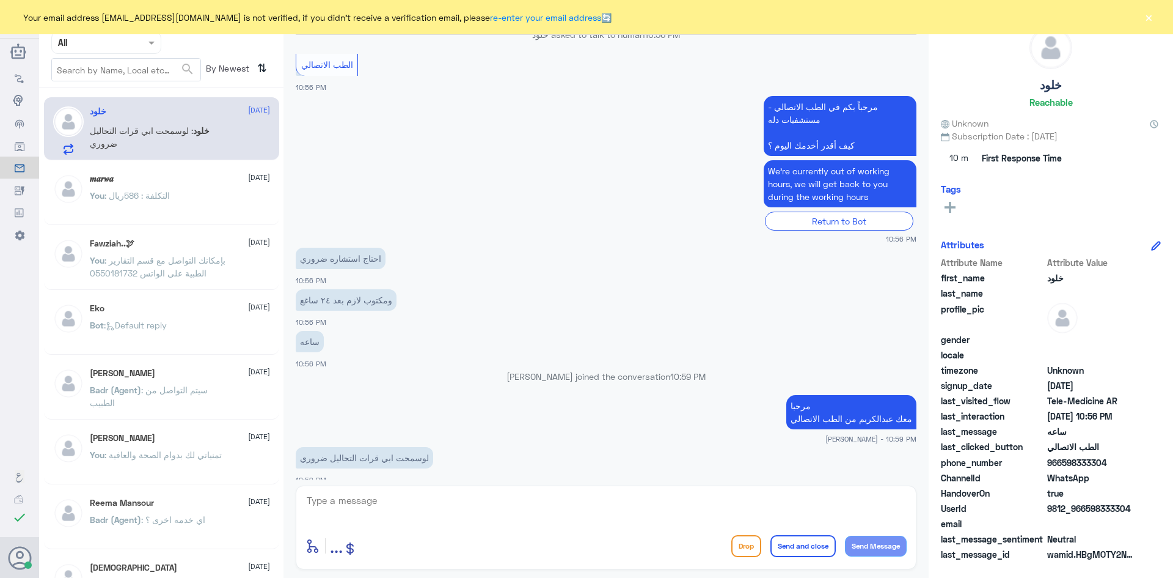
copy span "598333304"
click at [749, 505] on textarea at bounding box center [606, 507] width 601 height 30
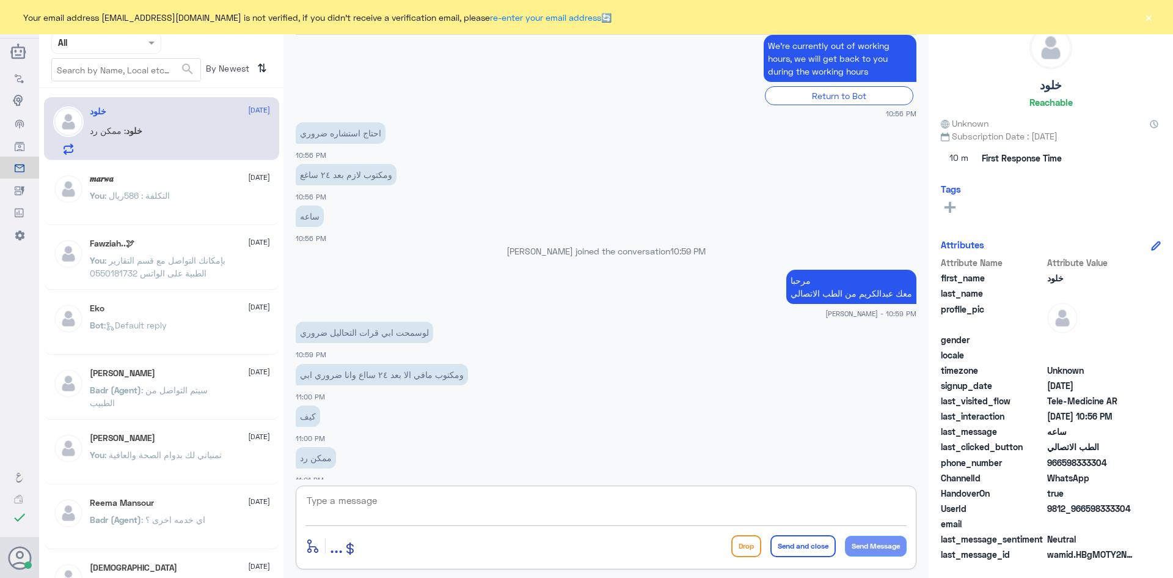
click at [586, 511] on textarea at bounding box center [606, 507] width 601 height 30
type textarea "تواصلت مع الطبيب الآن"
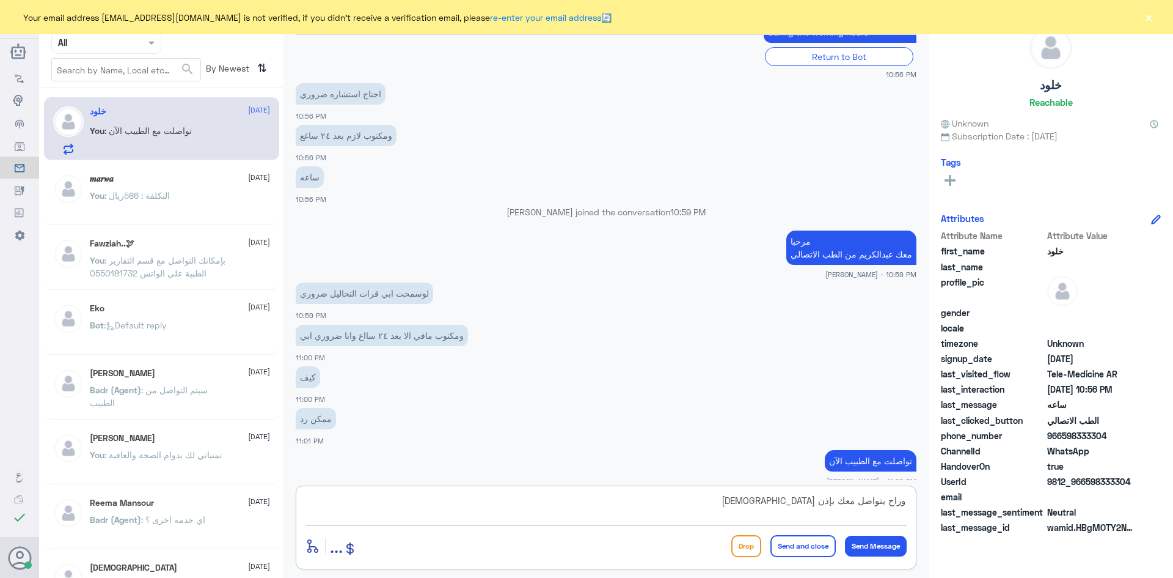
type textarea "وراح يتواصل معك بإذن الله"
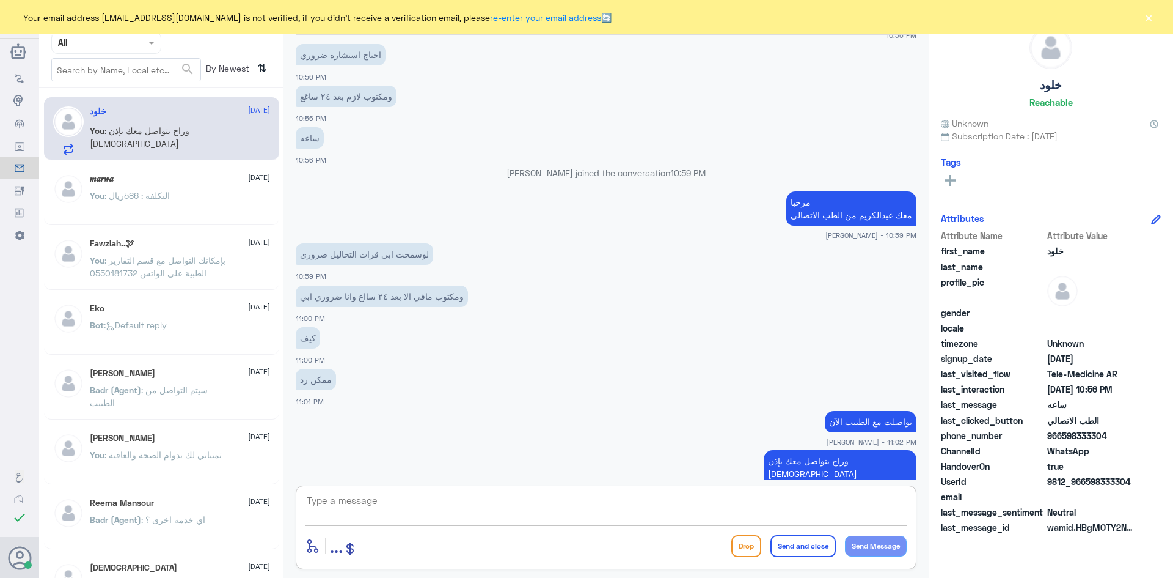
type textarea "ق"
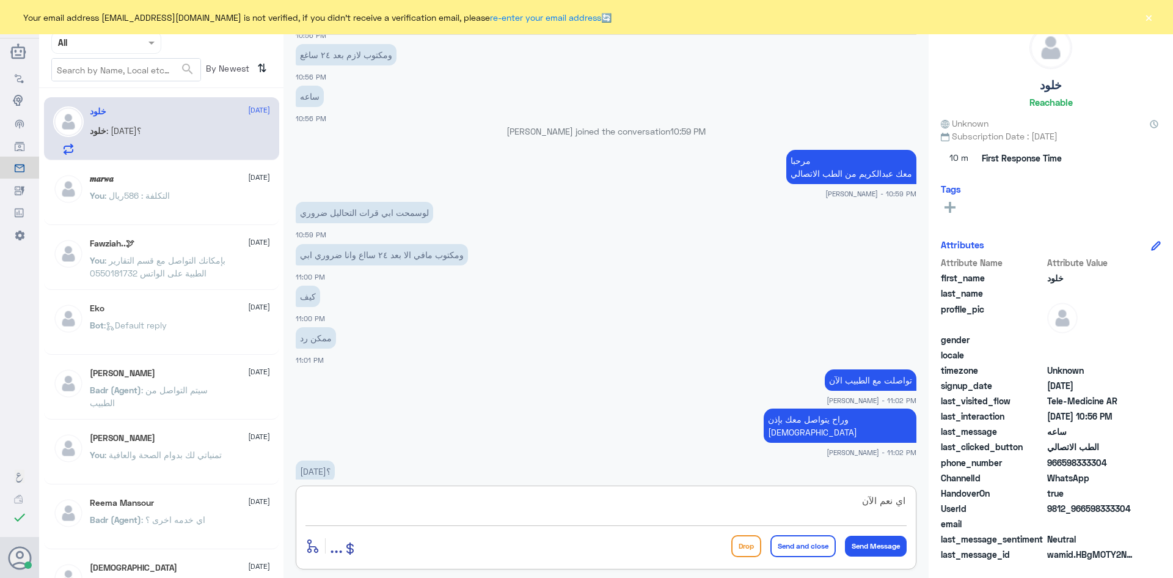
type textarea "اي نعم الآن"
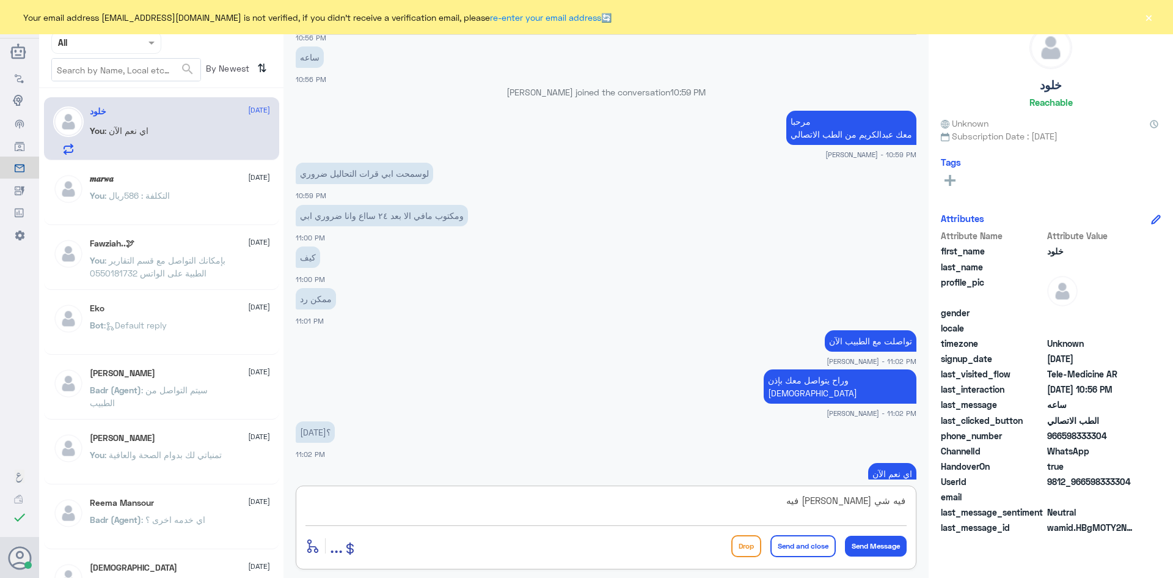
type textarea "فيه شي ثاني اساعدك فيه ؟"
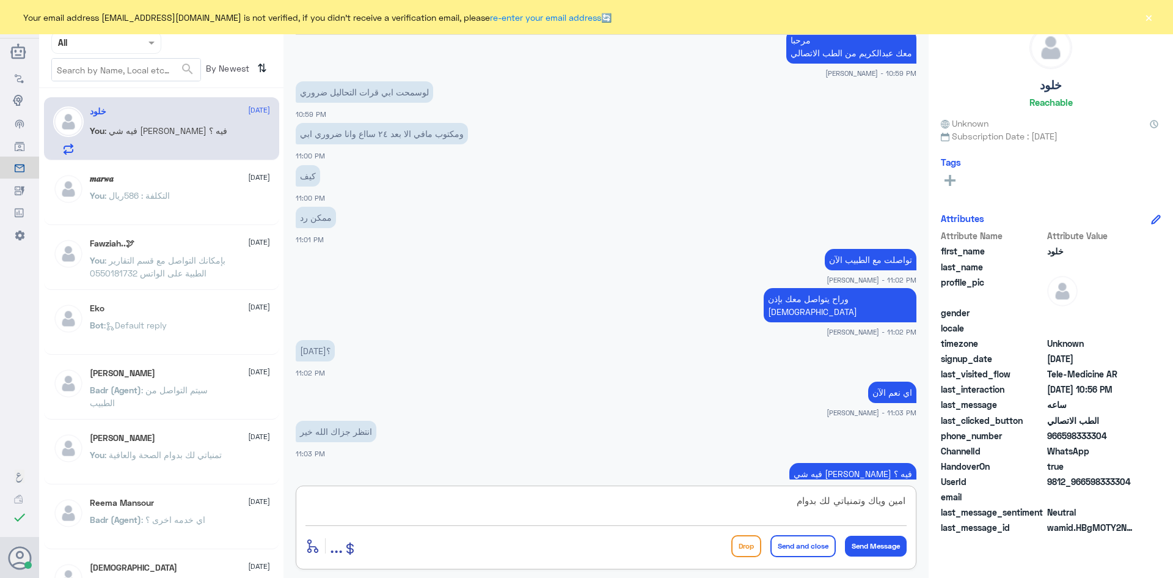
scroll to position [1313, 0]
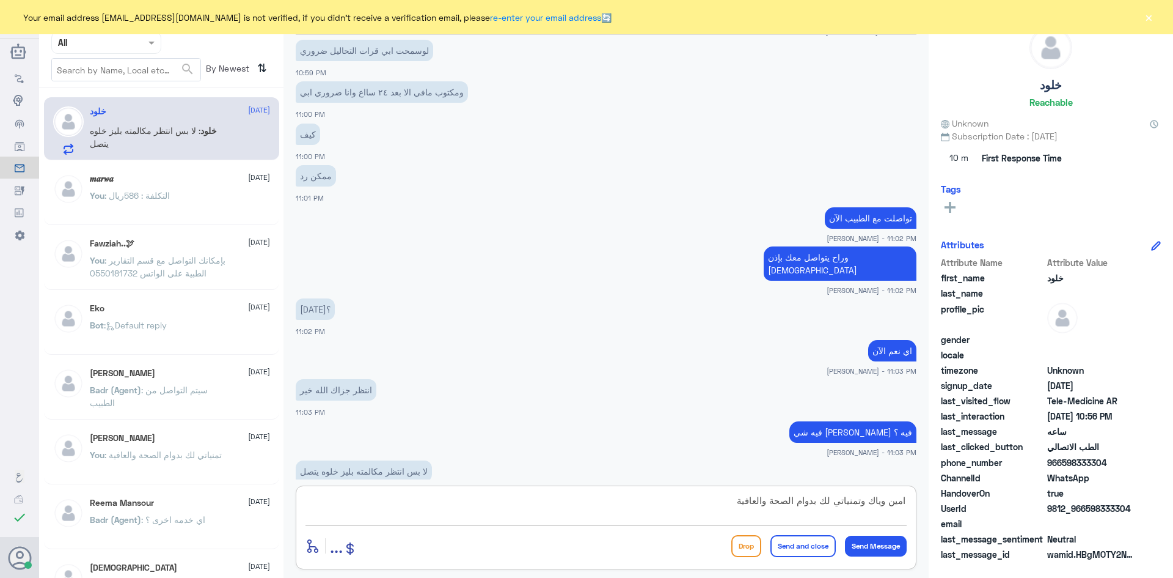
type textarea "امين وياك وتمنياتي لك بدوام الصحة والعافية"
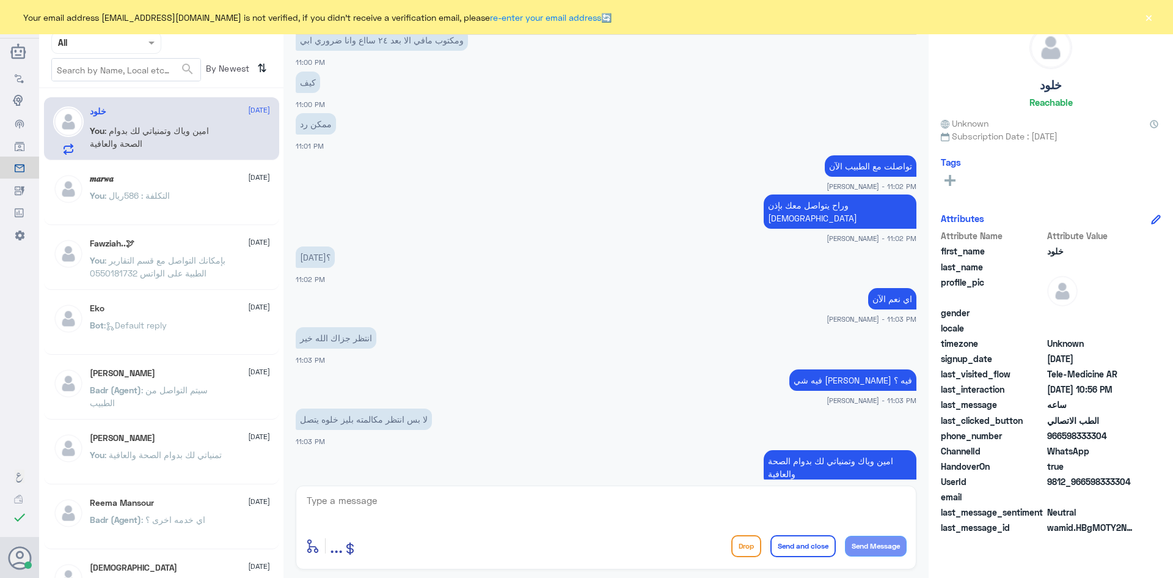
click at [1151, 18] on button "×" at bounding box center [1149, 17] width 12 height 12
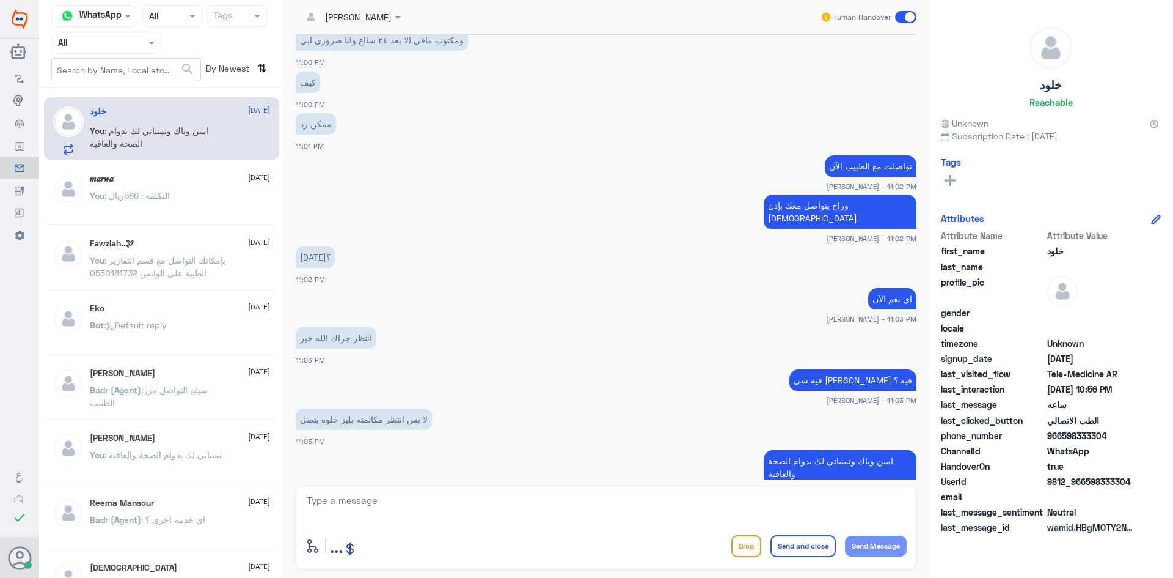
click at [901, 16] on span at bounding box center [905, 17] width 21 height 12
click at [0, 0] on input "checkbox" at bounding box center [0, 0] width 0 height 0
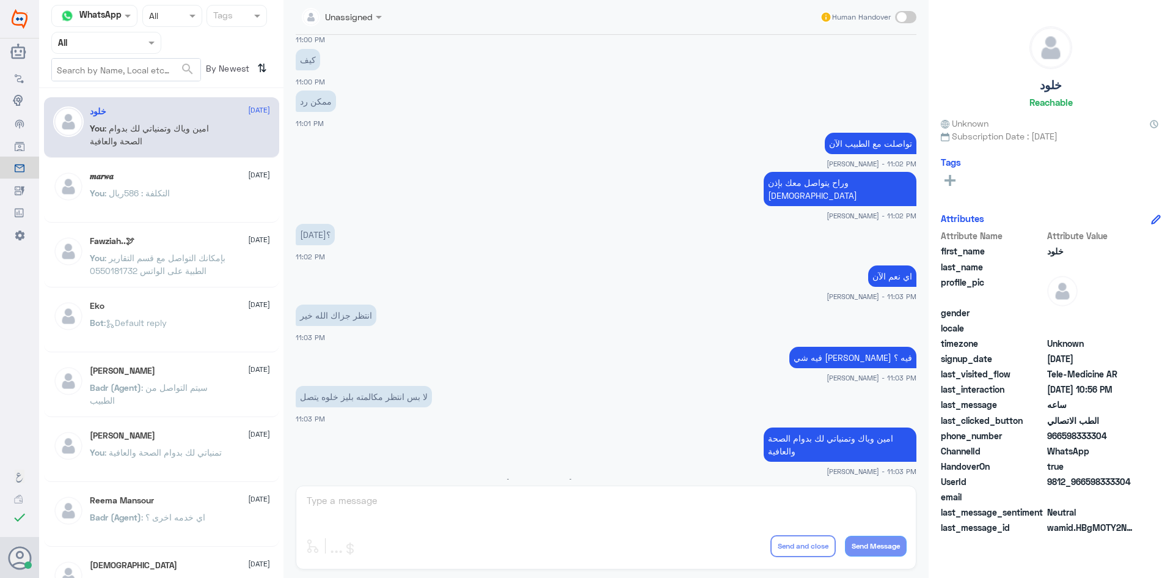
click at [820, 499] on div "Unassigned Human Handover 18 Nov 2024 تنظير مافي موافقه ؟ 10:36 AM 10:36 AM 10:…" at bounding box center [606, 290] width 645 height 581
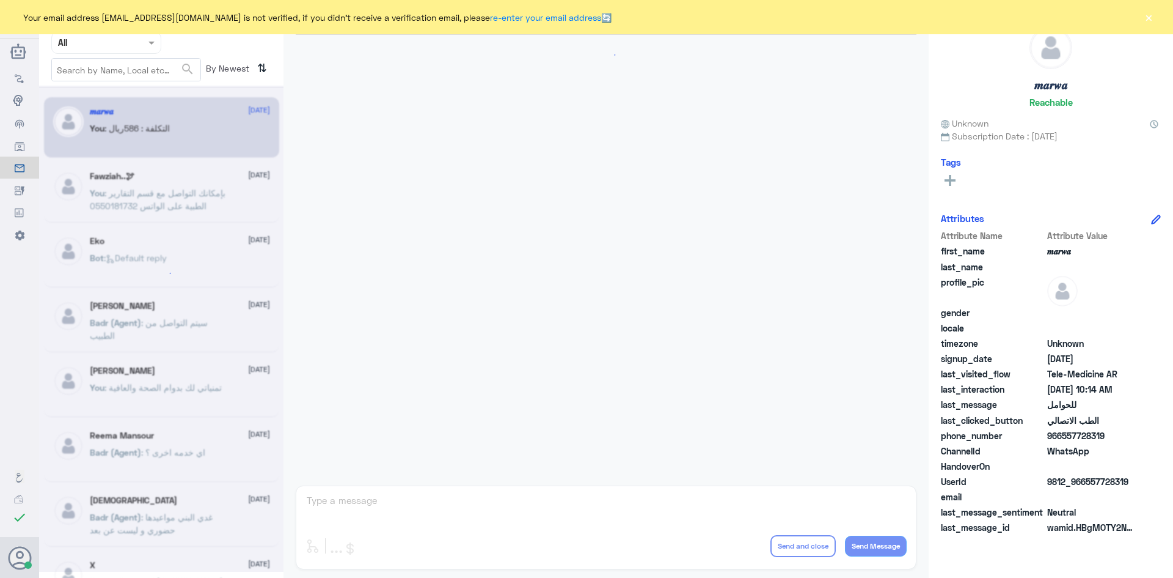
scroll to position [618, 0]
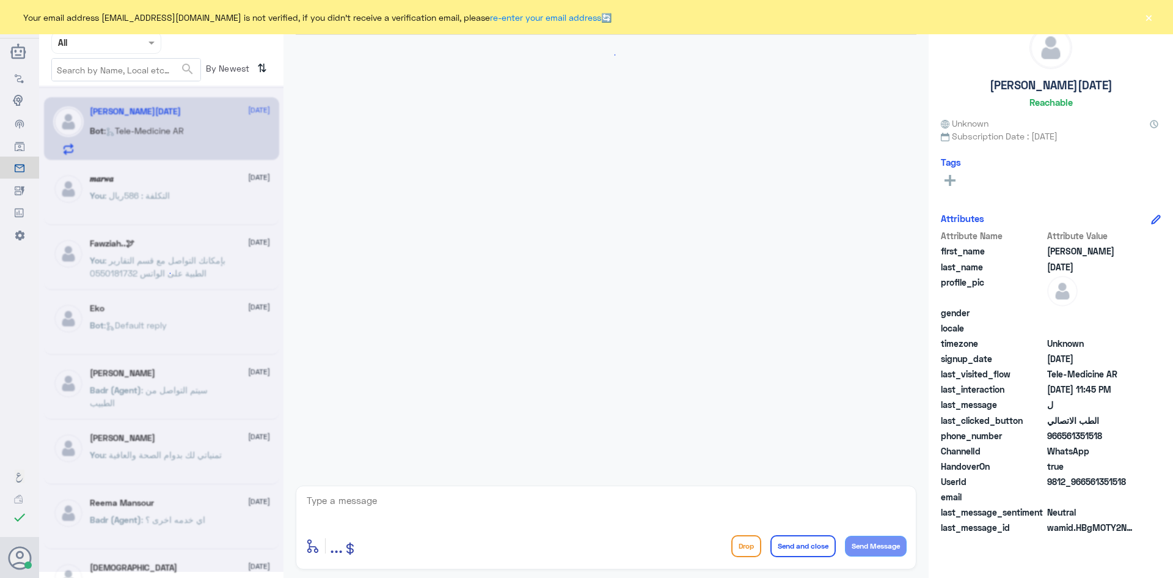
scroll to position [783, 0]
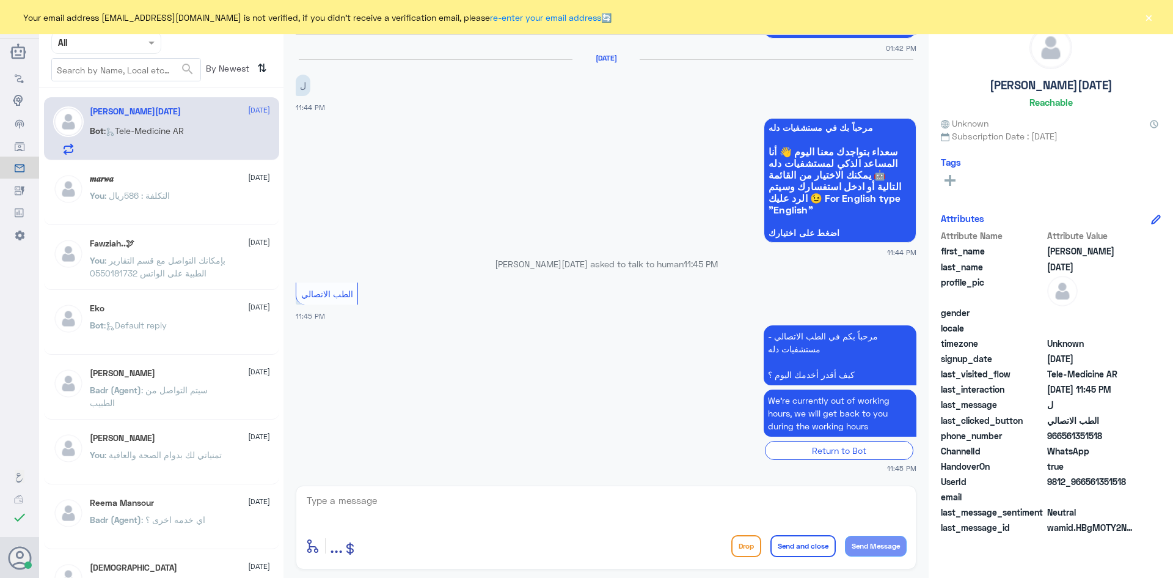
click at [405, 510] on textarea at bounding box center [606, 507] width 601 height 30
paste textarea "مرحبا معك [PERSON_NAME] من الطب الاتصالي"
type textarea "مرحبا معك [PERSON_NAME] من الطب الاتصالي"
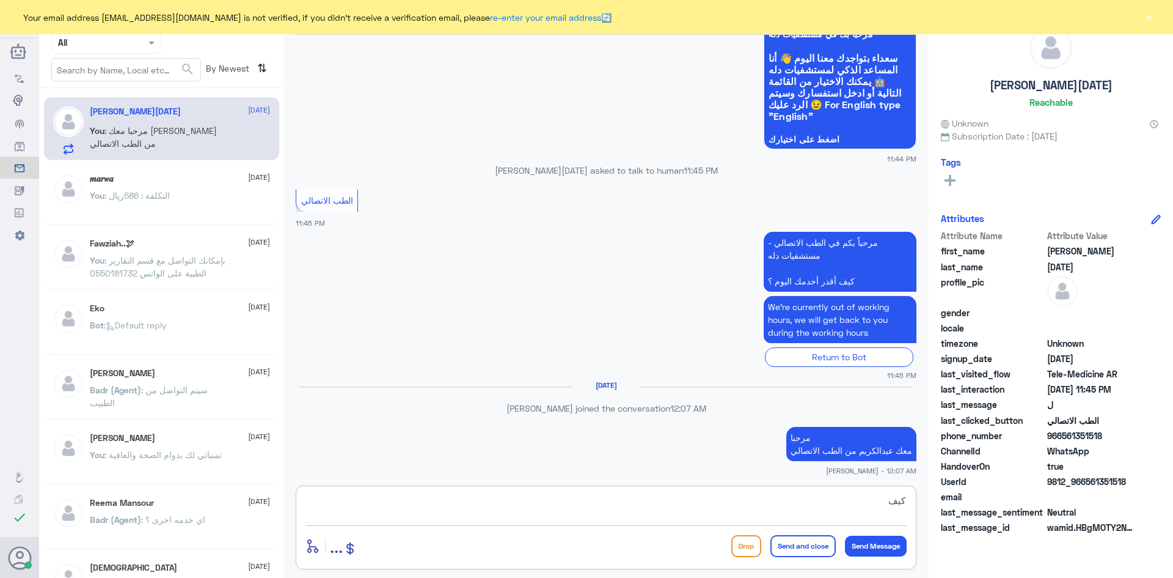
scroll to position [857, 0]
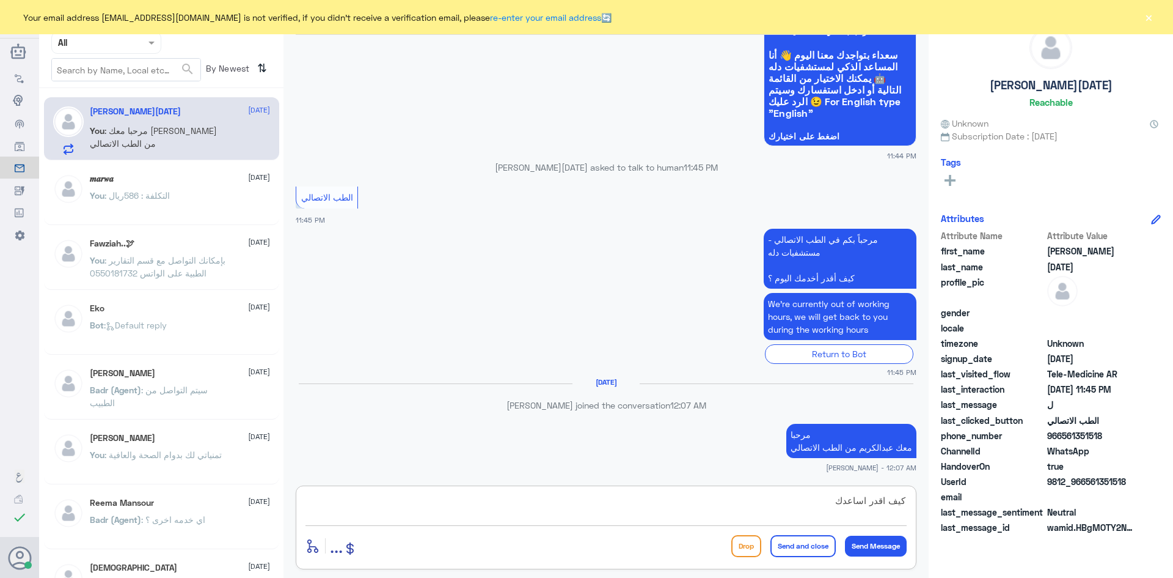
type textarea "كيف اقدر اساعدك"
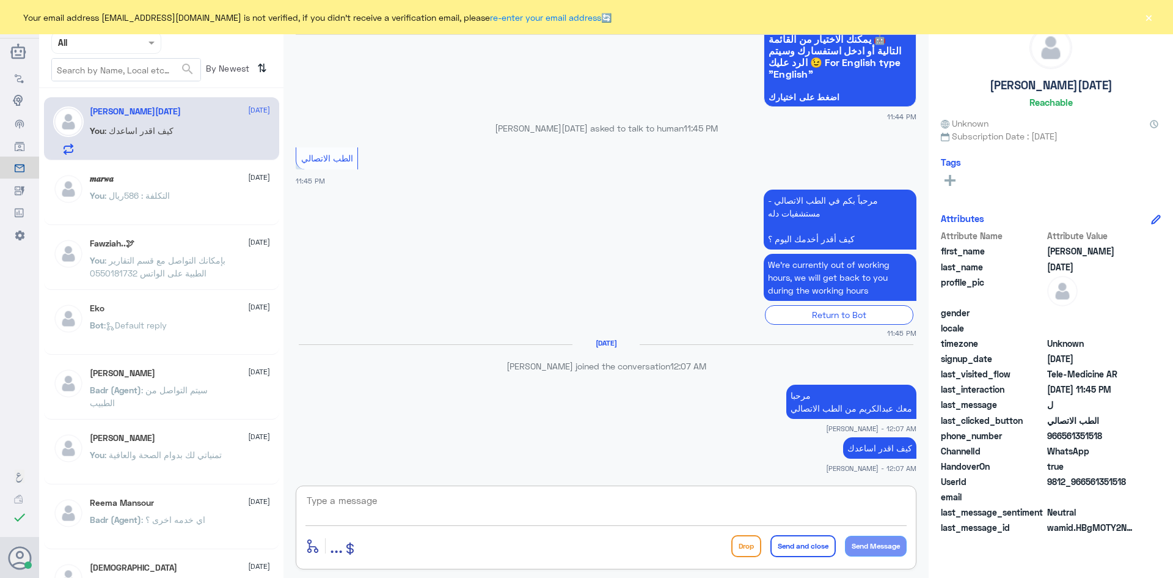
click at [197, 196] on div "You : التكلفة : 586ريال" at bounding box center [180, 206] width 180 height 28
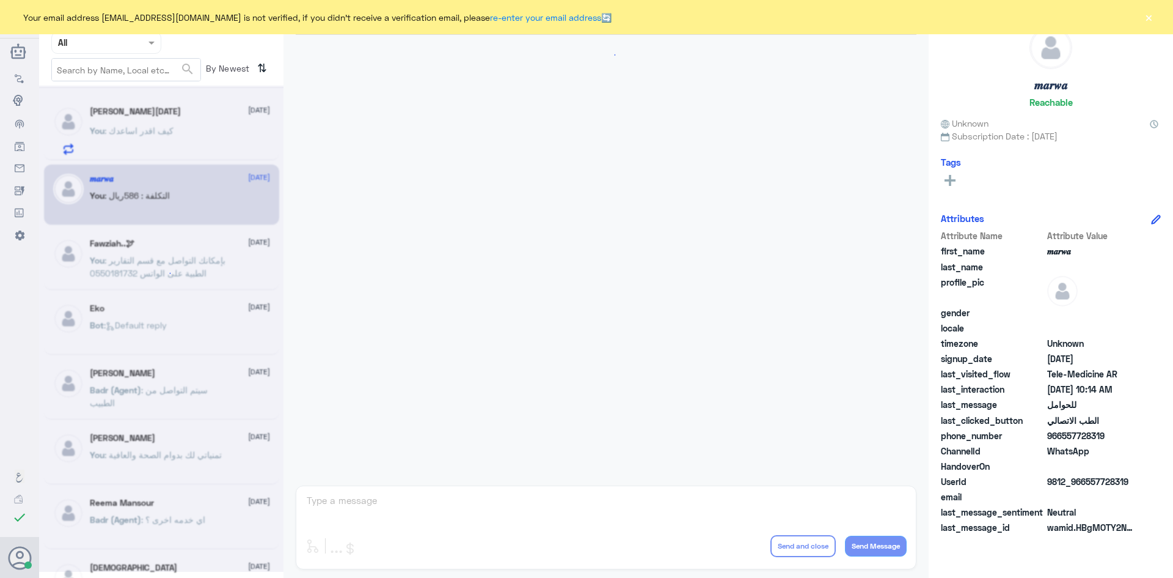
scroll to position [618, 0]
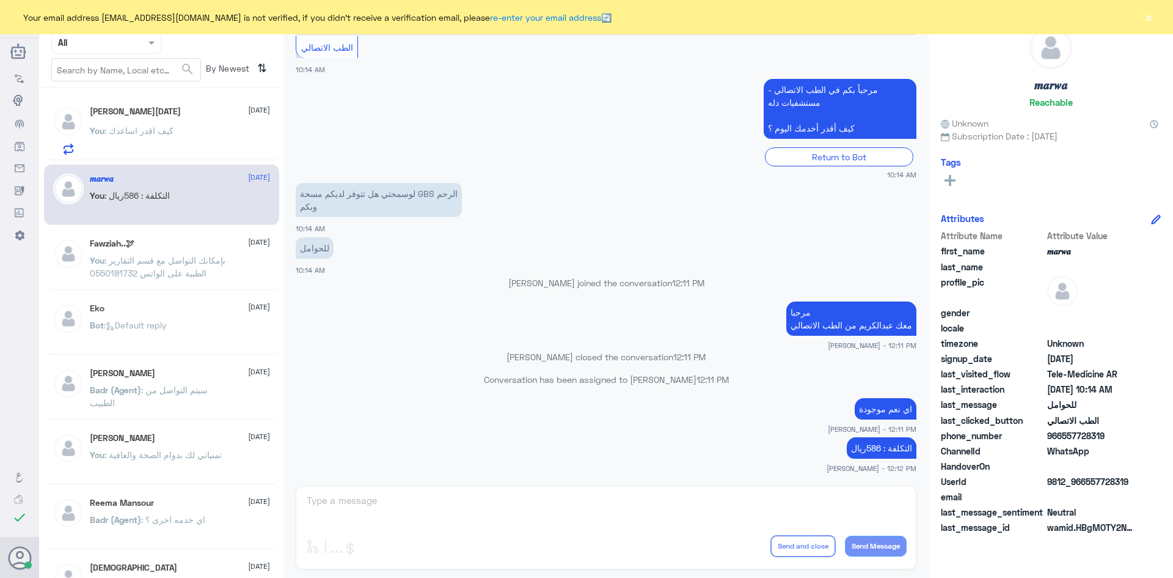
click at [200, 155] on div "You : كيف اقدر اساعدك" at bounding box center [180, 141] width 180 height 28
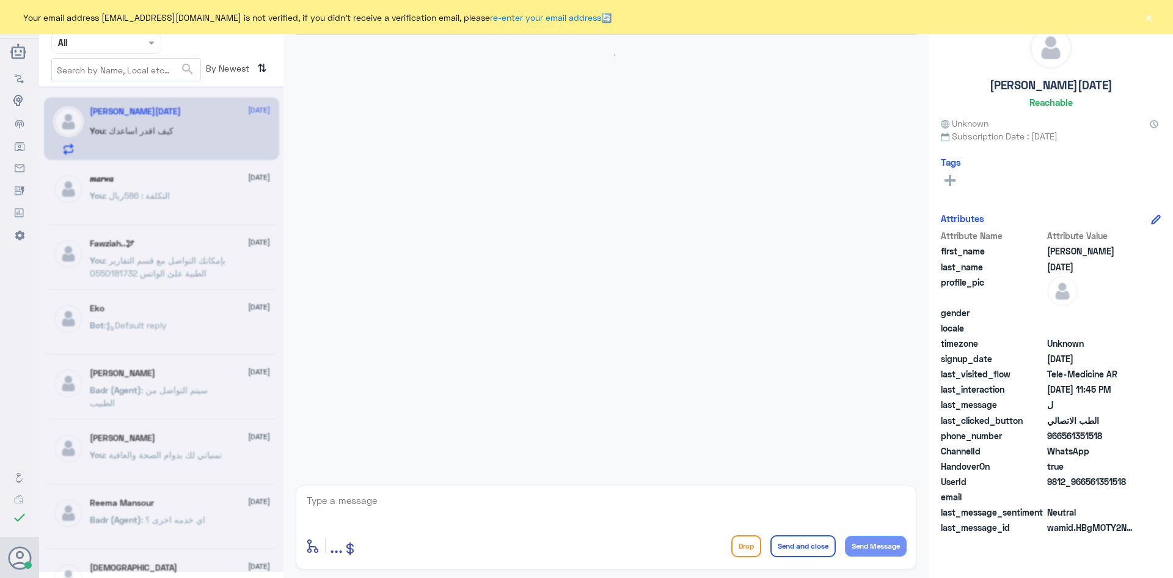
scroll to position [918, 0]
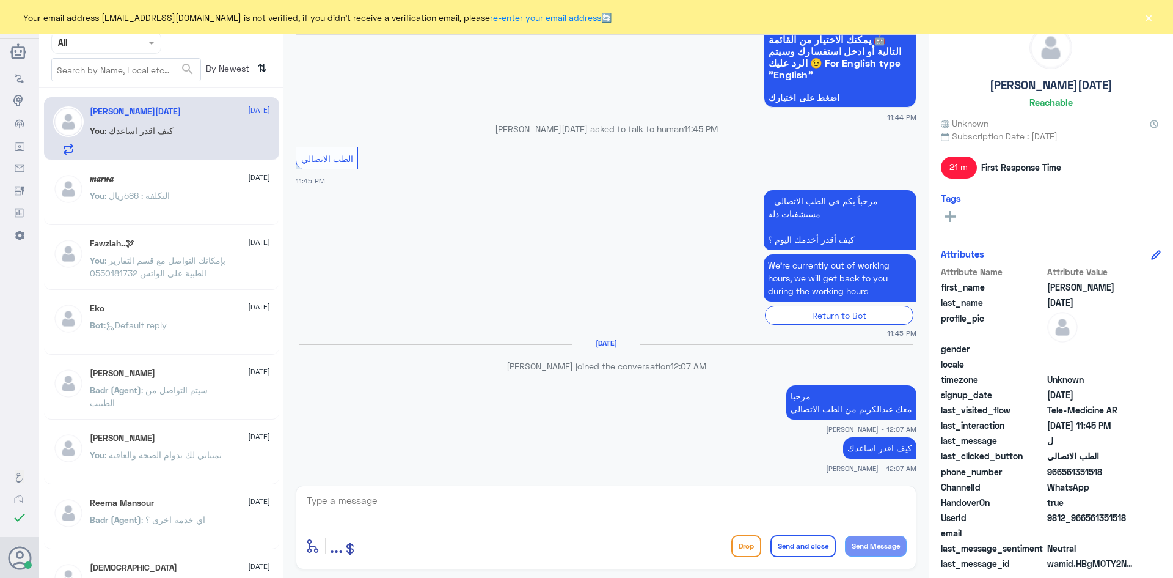
click at [1153, 17] on button "×" at bounding box center [1149, 17] width 12 height 12
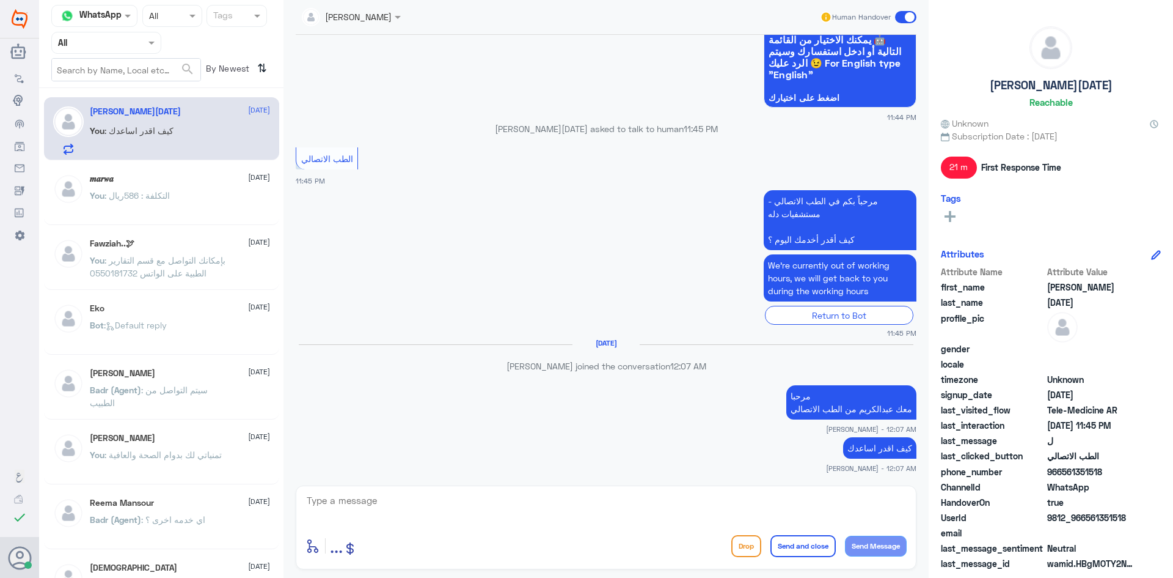
click at [904, 18] on span at bounding box center [905, 17] width 21 height 12
click at [0, 0] on input "checkbox" at bounding box center [0, 0] width 0 height 0
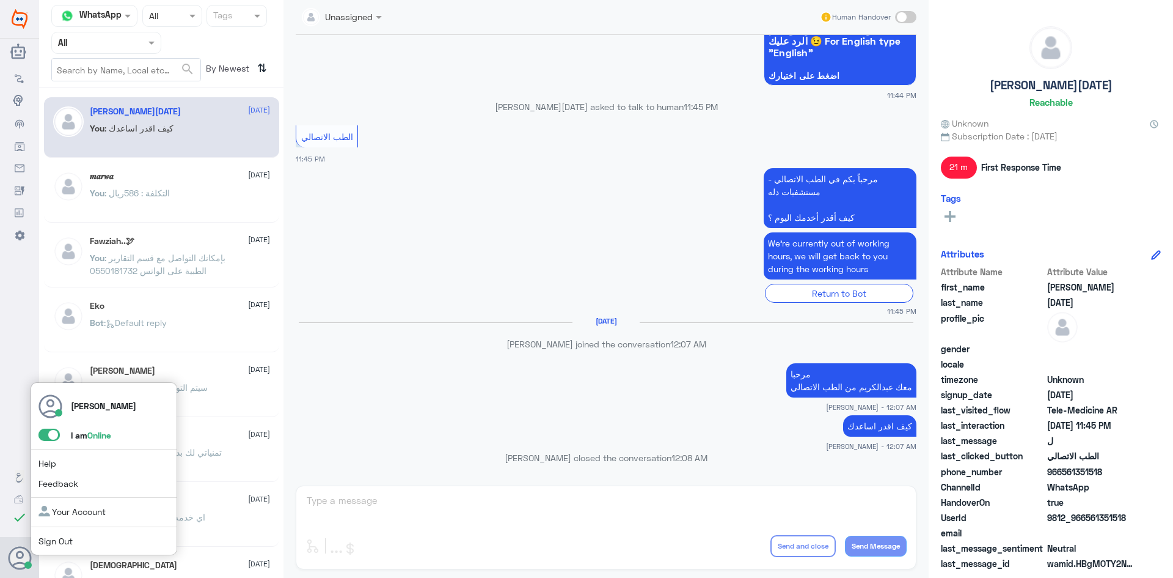
click at [46, 431] on span at bounding box center [49, 434] width 21 height 12
click at [0, 0] on input "checkbox" at bounding box center [0, 0] width 0 height 0
